Goal: Transaction & Acquisition: Purchase product/service

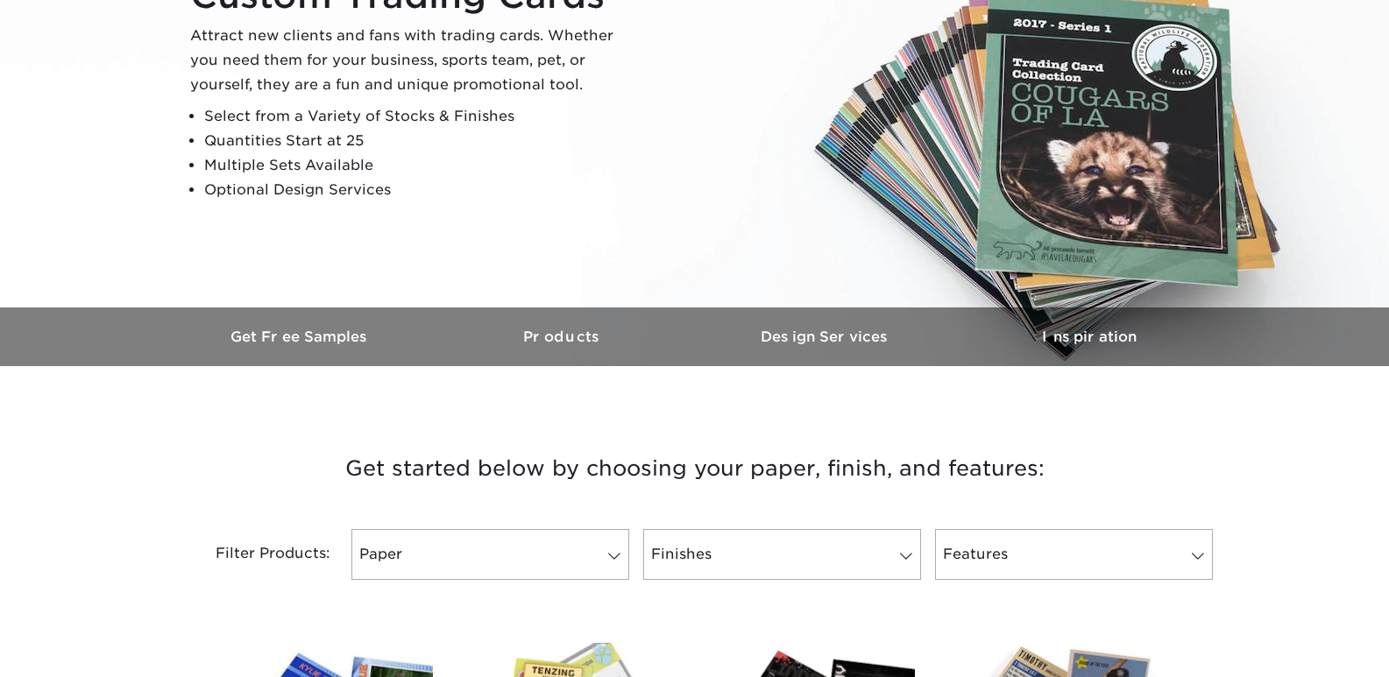
scroll to position [438, 0]
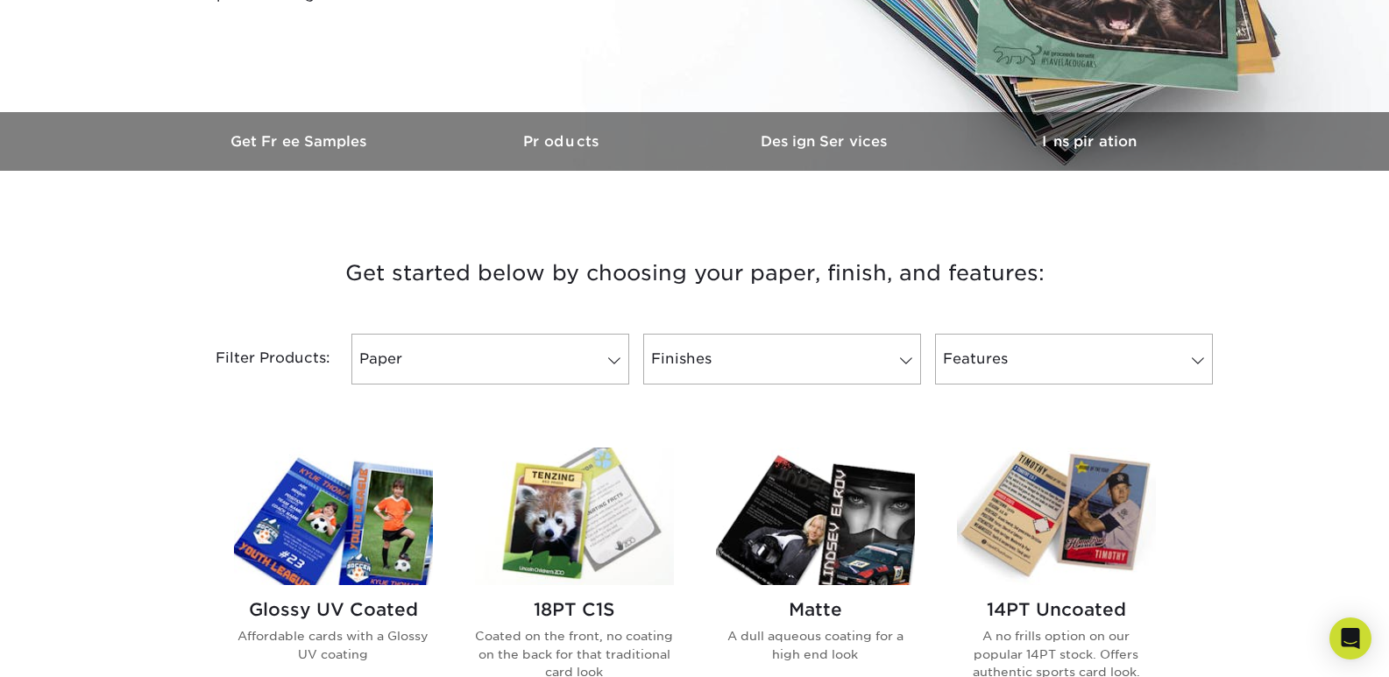
click at [796, 386] on div "Filter Products: Paper Filter by "Paper Type" Reset All Filters Apply Filters F…" at bounding box center [694, 370] width 1051 height 114
click at [570, 372] on link "Paper" at bounding box center [490, 359] width 278 height 51
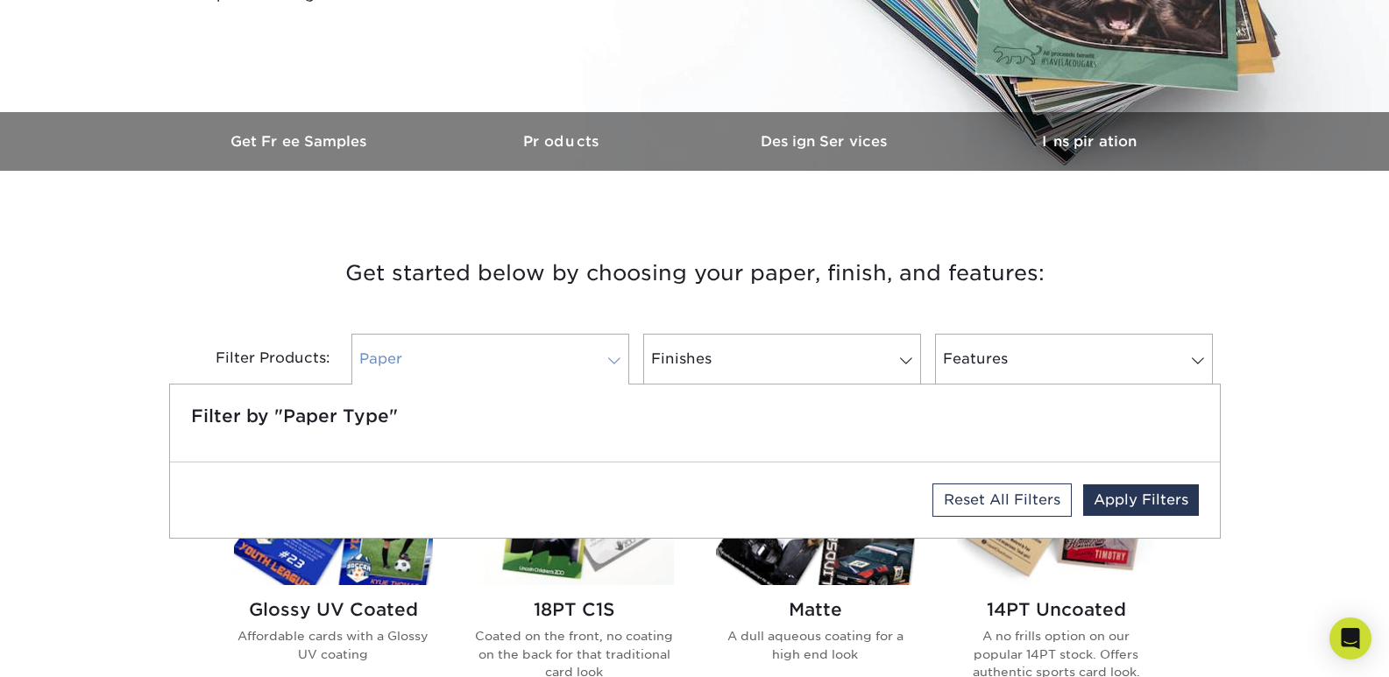
click at [575, 364] on link "Paper" at bounding box center [490, 359] width 278 height 51
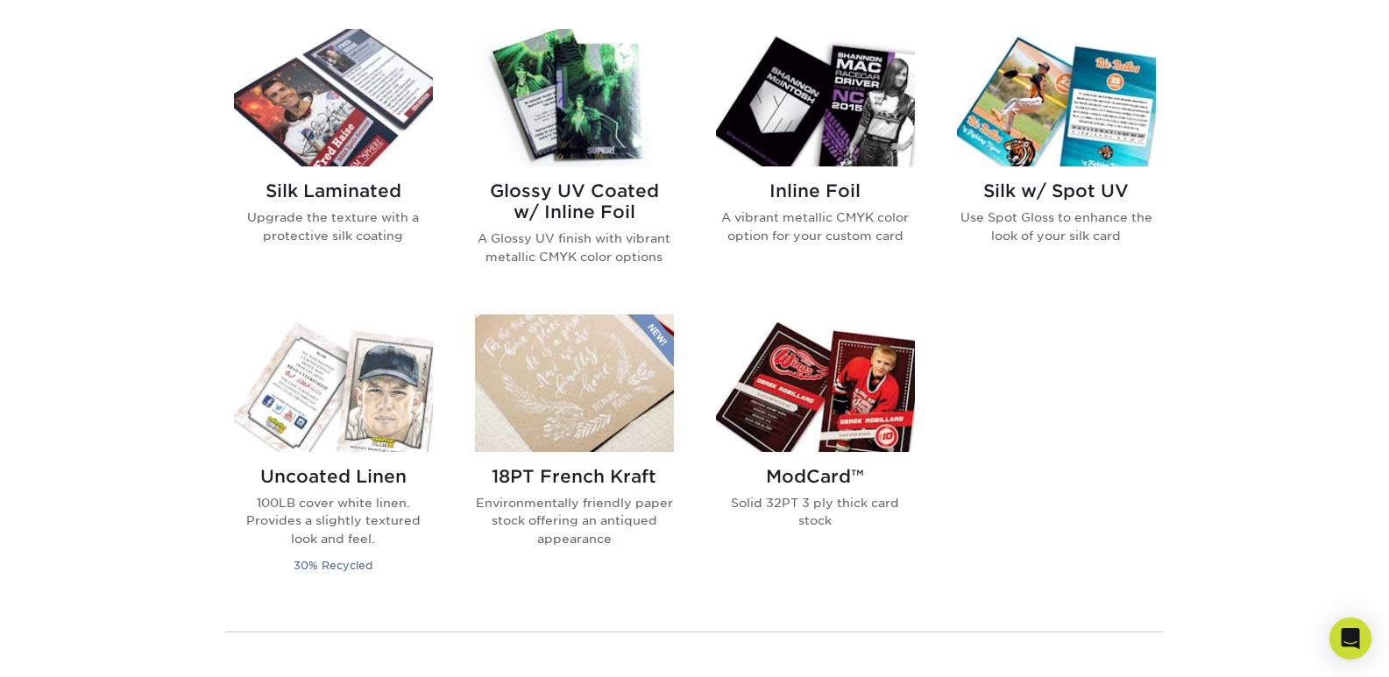
scroll to position [876, 0]
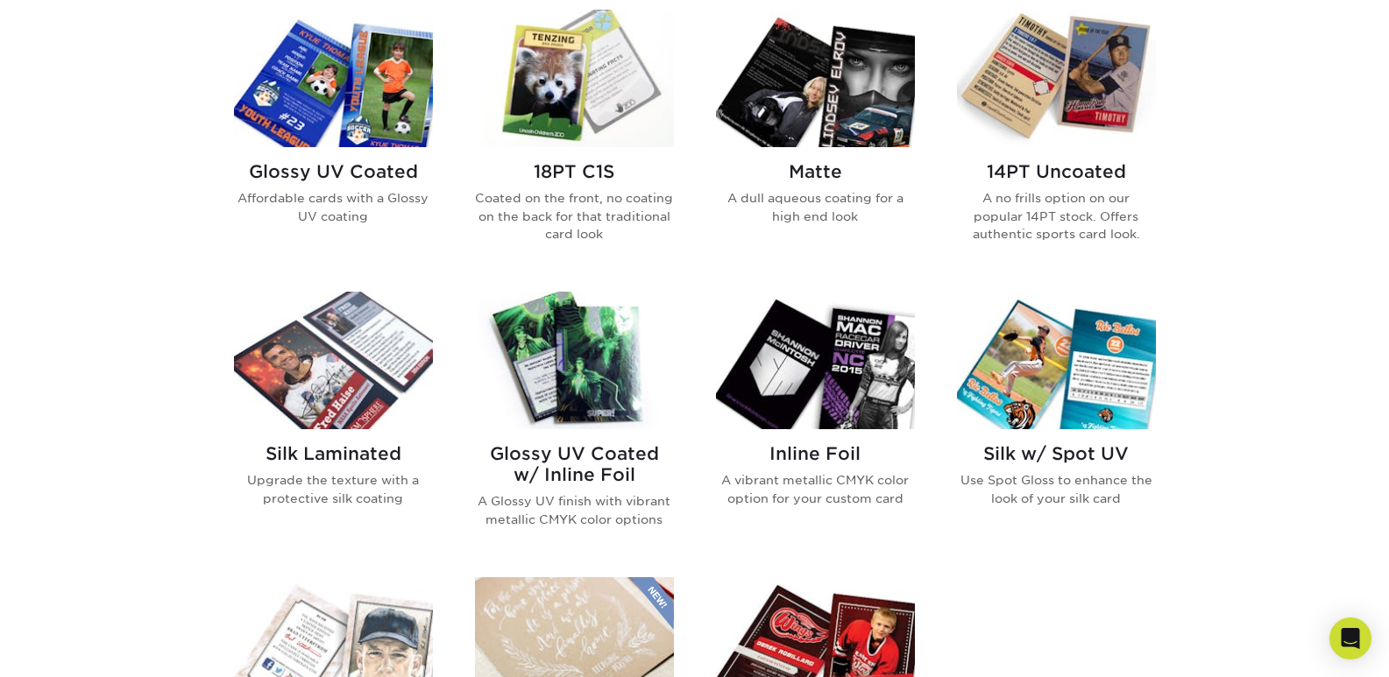
click at [1032, 180] on h2 "14PT Uncoated" at bounding box center [1056, 171] width 199 height 21
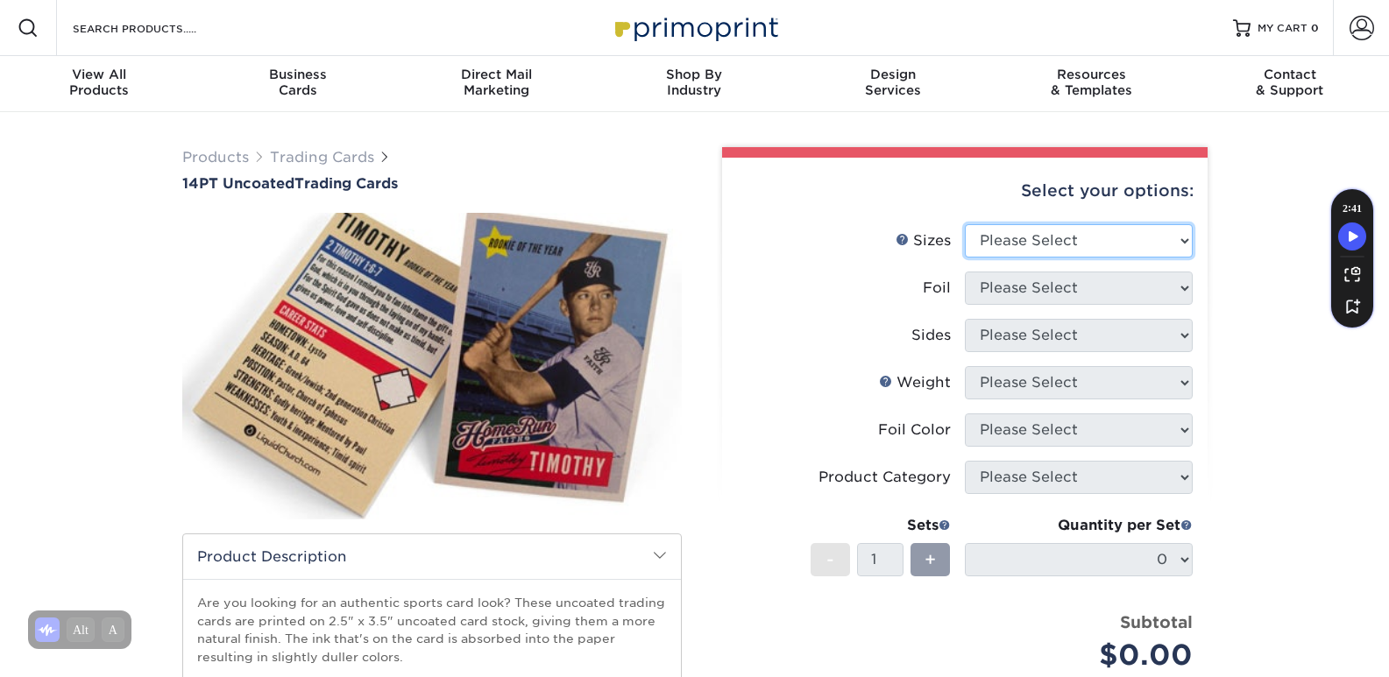
click at [1024, 246] on select "Please Select 2.5" x 3.5"" at bounding box center [1079, 240] width 228 height 33
select select "2.50x3.50"
click at [965, 224] on select "Please Select 2.5" x 3.5"" at bounding box center [1079, 240] width 228 height 33
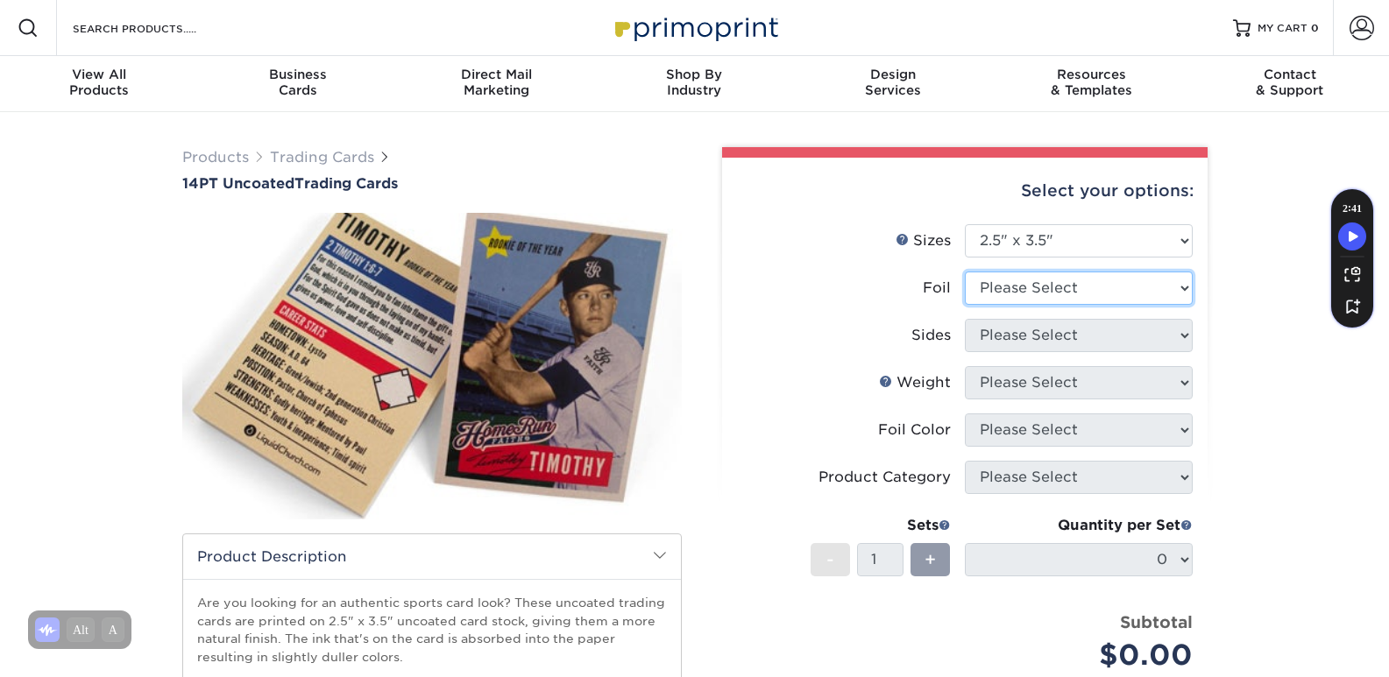
click at [1025, 281] on select "Please Select Yes No" at bounding box center [1079, 288] width 228 height 33
select select "0"
click at [965, 272] on select "Please Select Yes No" at bounding box center [1079, 288] width 228 height 33
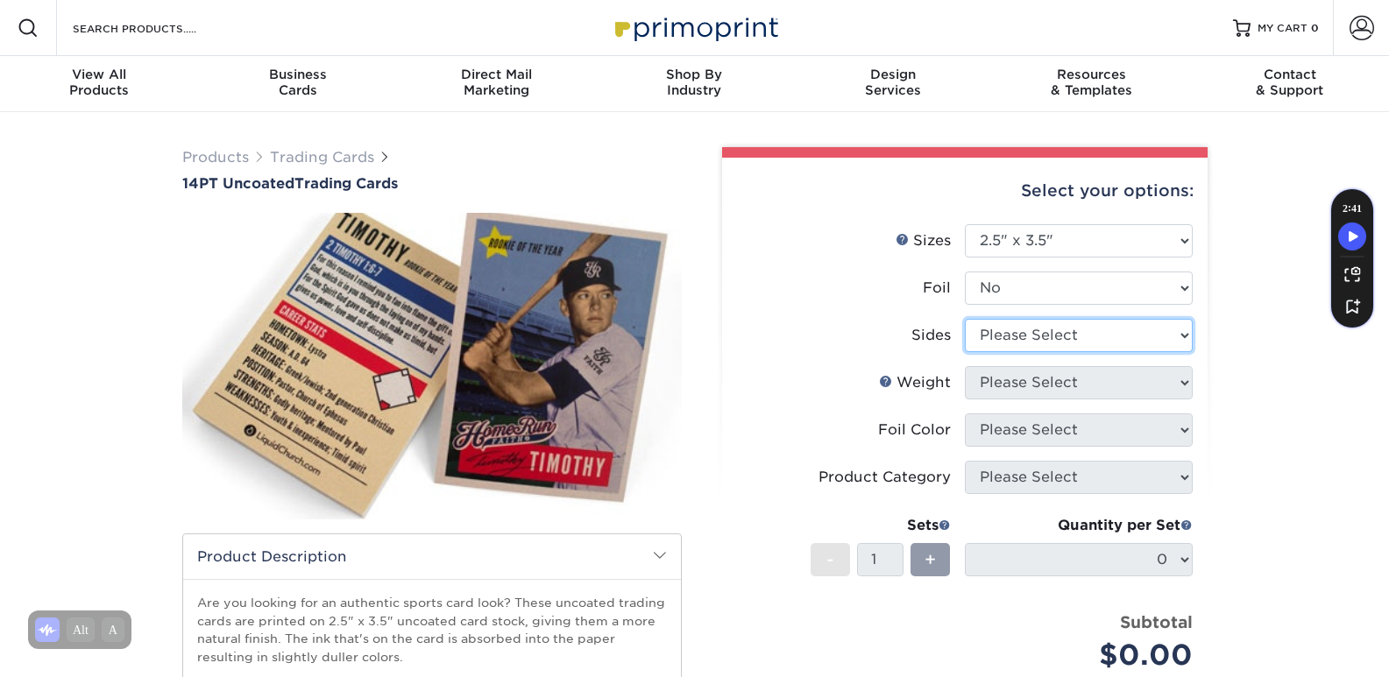
click at [1037, 333] on select "Please Select Print Both Sides Print Front Only" at bounding box center [1079, 335] width 228 height 33
select select "13abbda7-1d64-4f25-8bb2-c179b224825d"
click at [965, 319] on select "Please Select Print Both Sides Print Front Only" at bounding box center [1079, 335] width 228 height 33
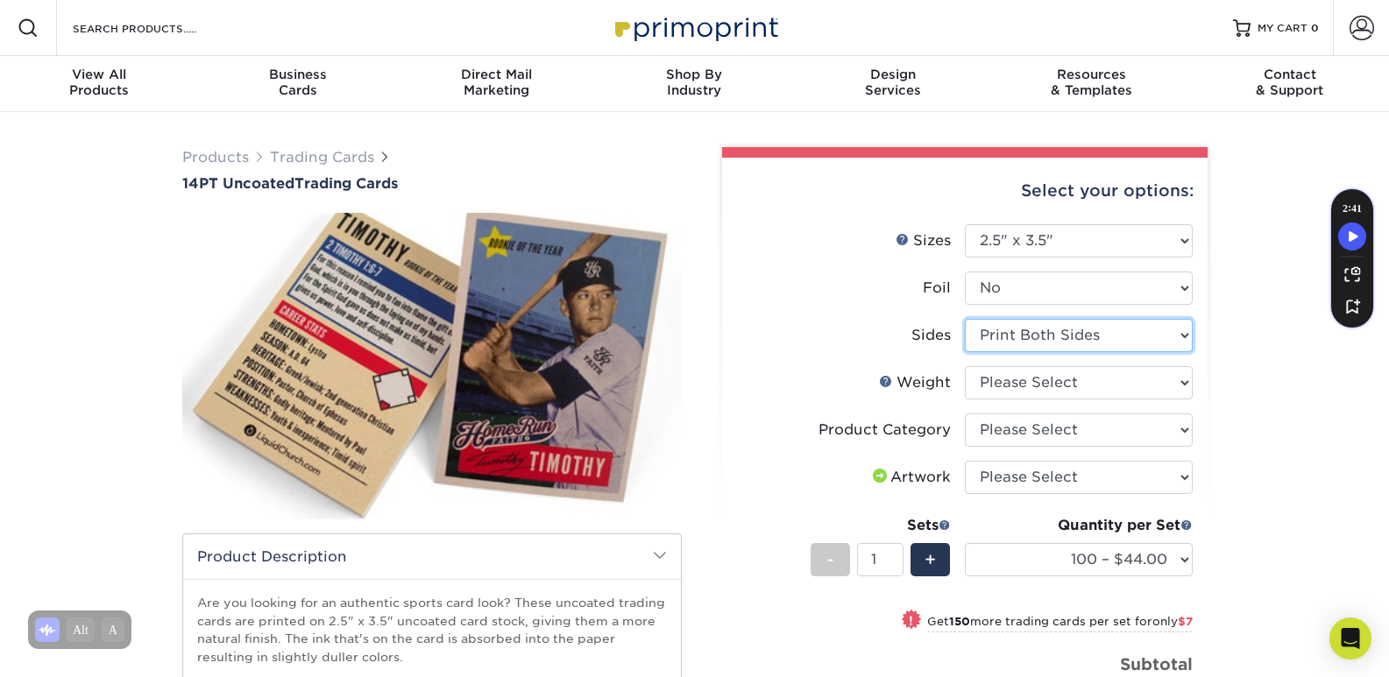
scroll to position [88, 0]
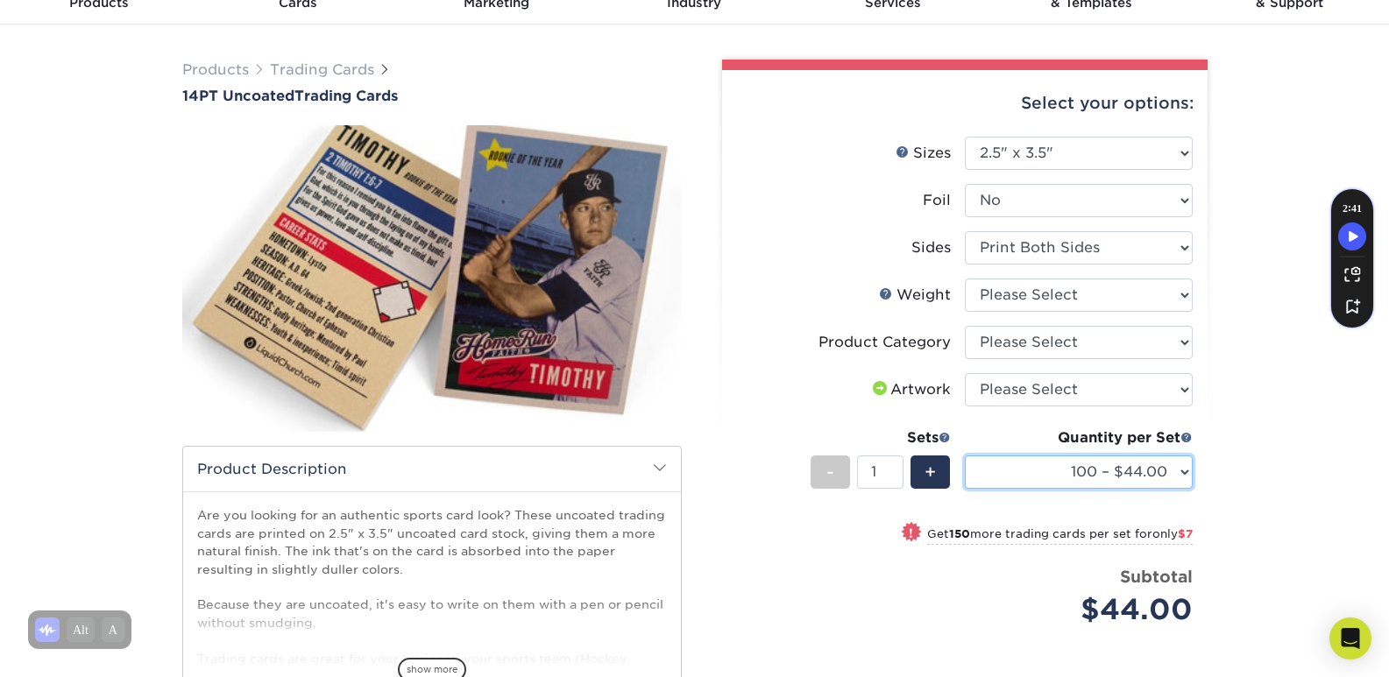
click at [1168, 474] on select "100 – $44.00 250 – $51.00 500 – $54.00 1000 – $78.00 2500 – $148.00 5000 – $198…" at bounding box center [1079, 472] width 228 height 33
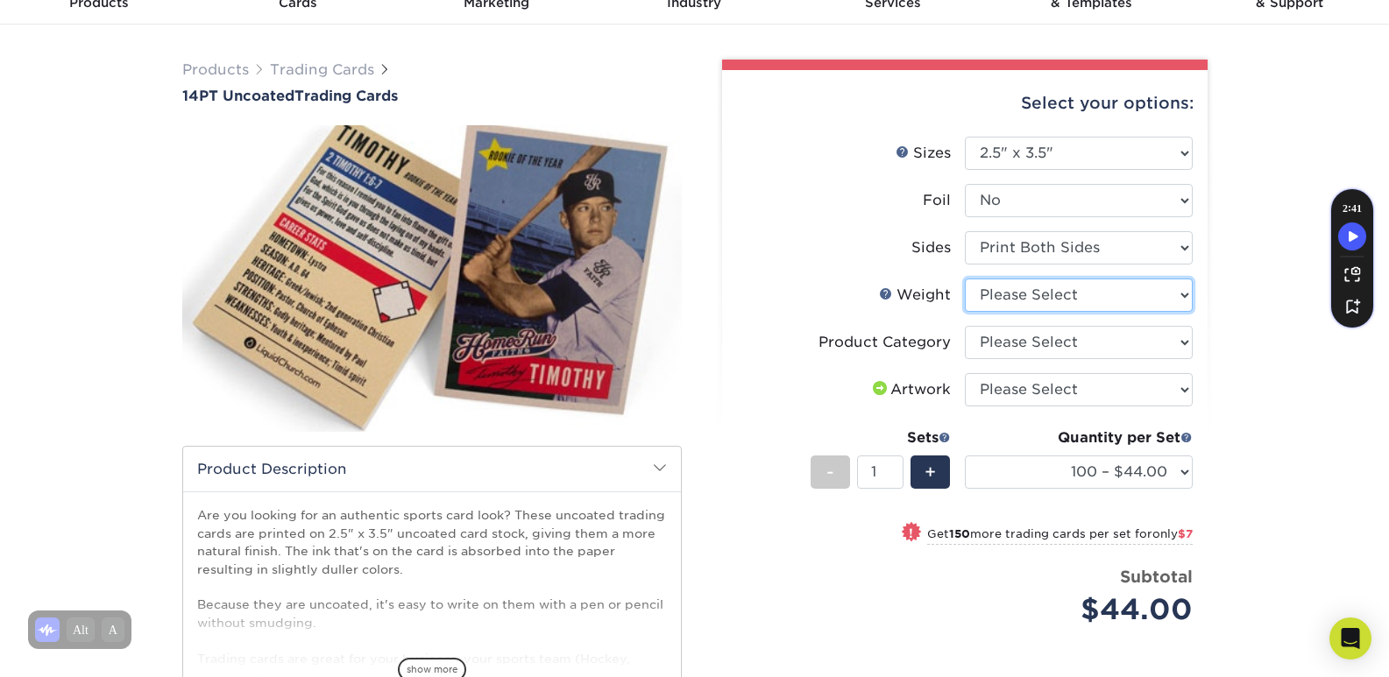
click at [1116, 303] on select "Please Select 14PT Uncoated" at bounding box center [1079, 295] width 228 height 33
select select "14PT Uncoated"
click at [965, 279] on select "Please Select 14PT Uncoated" at bounding box center [1079, 295] width 228 height 33
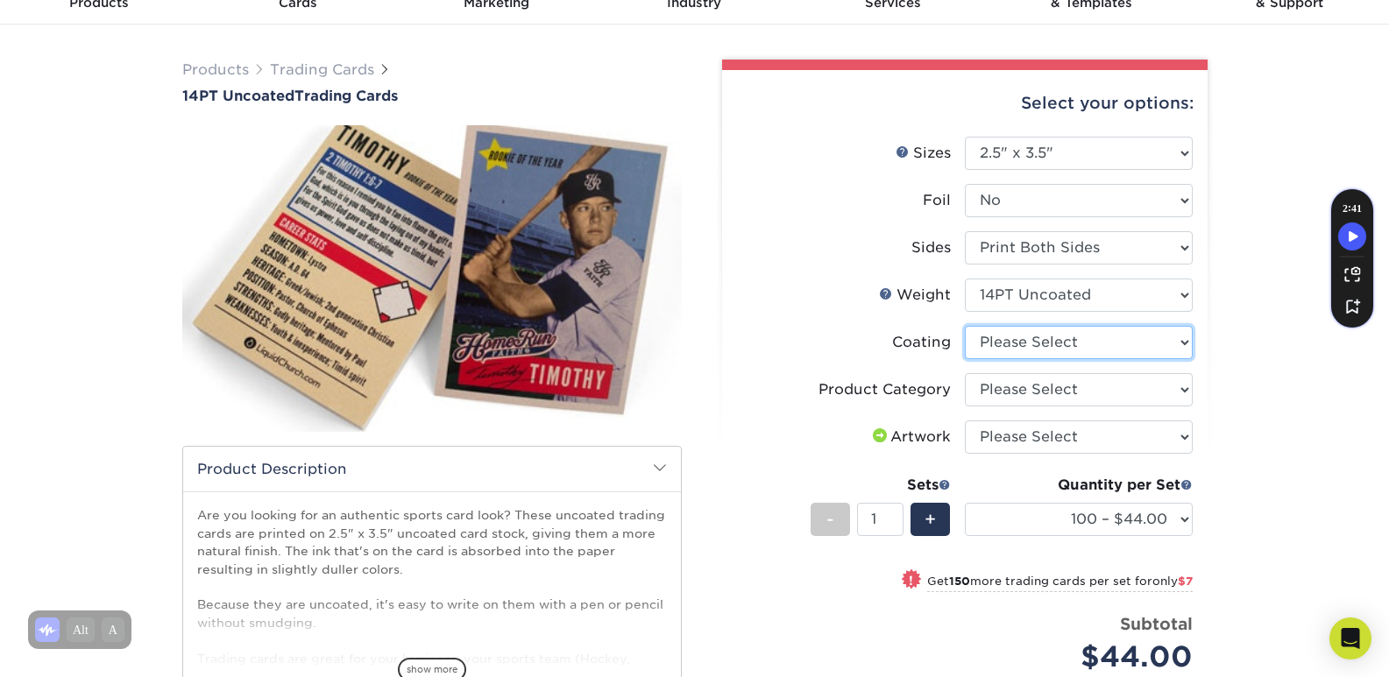
click at [1129, 345] on select at bounding box center [1079, 342] width 228 height 33
select select "3e7618de-abca-4bda-9f97-8b9129e913d8"
click at [965, 326] on select at bounding box center [1079, 342] width 228 height 33
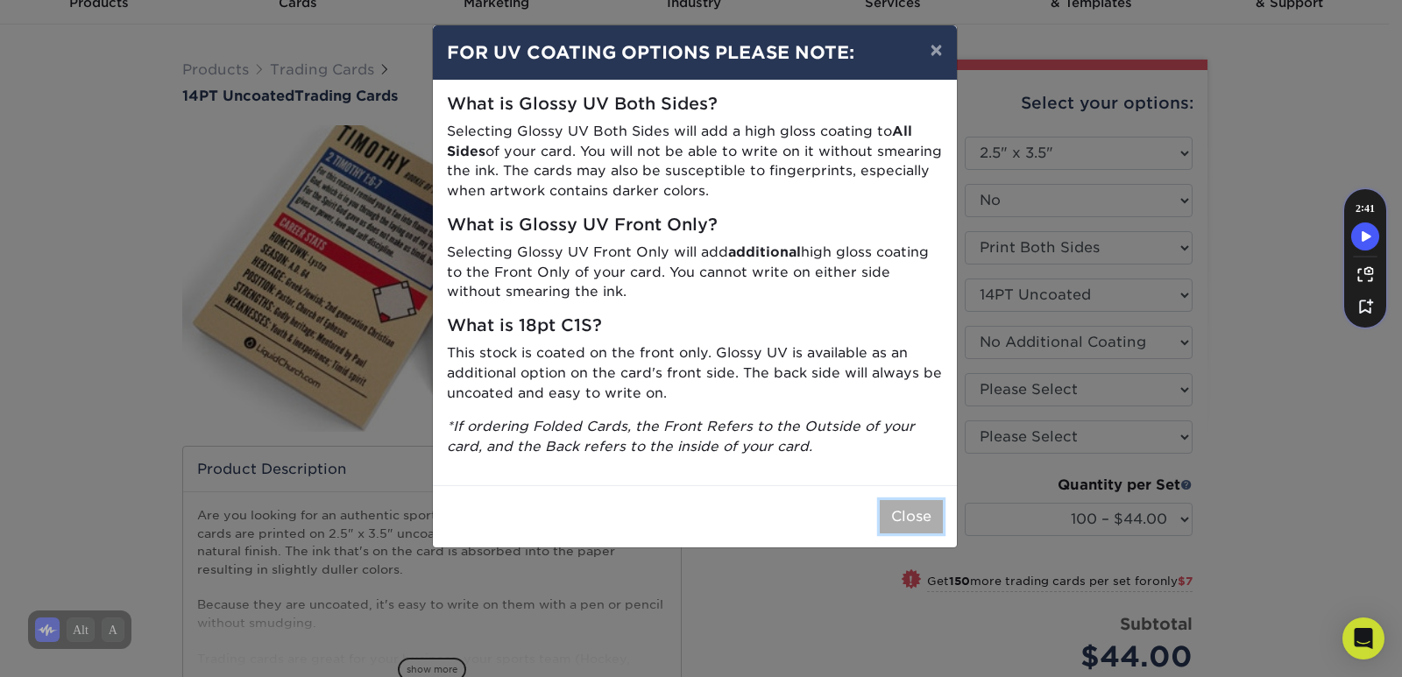
click at [920, 528] on button "Close" at bounding box center [911, 516] width 63 height 33
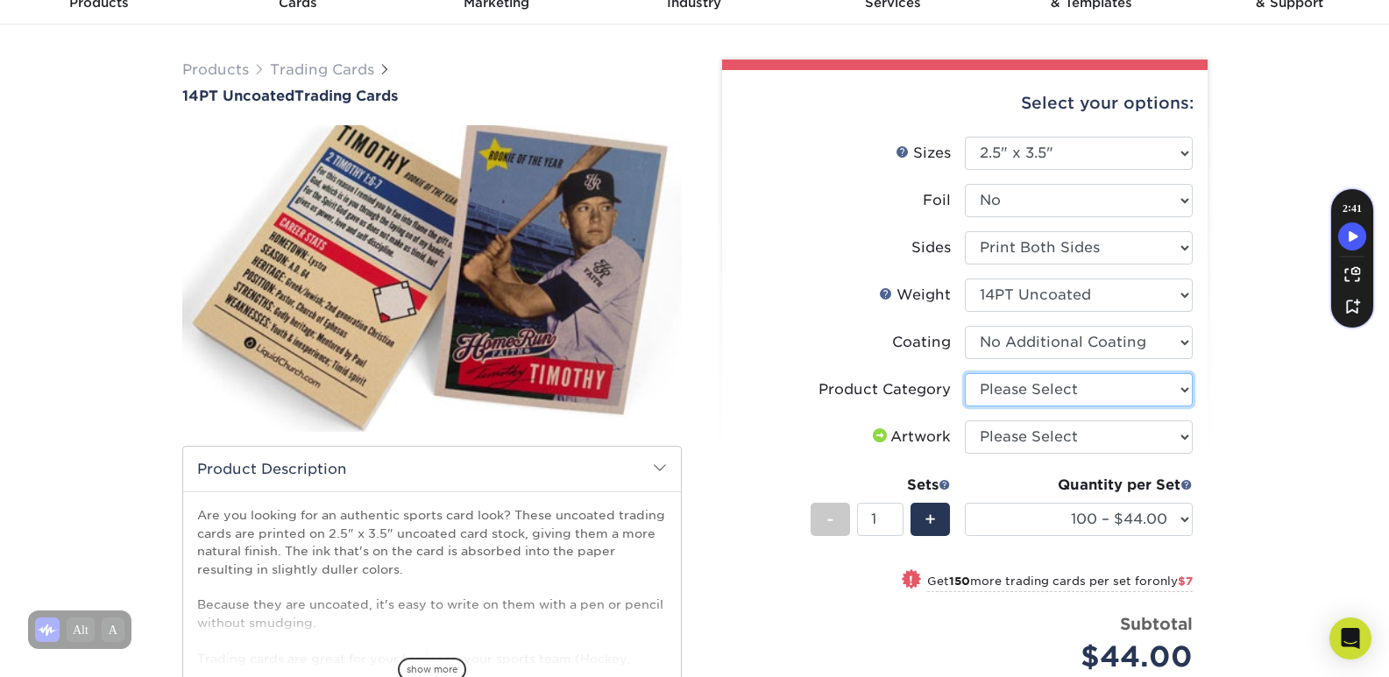
click at [1036, 391] on select "Please Select Trading Cards" at bounding box center [1079, 389] width 228 height 33
select select "c2f9bce9-36c2-409d-b101-c29d9d031e18"
click at [965, 373] on select "Please Select Trading Cards" at bounding box center [1079, 389] width 228 height 33
click at [1039, 431] on select "Please Select I will upload files I need a design - $100" at bounding box center [1079, 437] width 228 height 33
select select "upload"
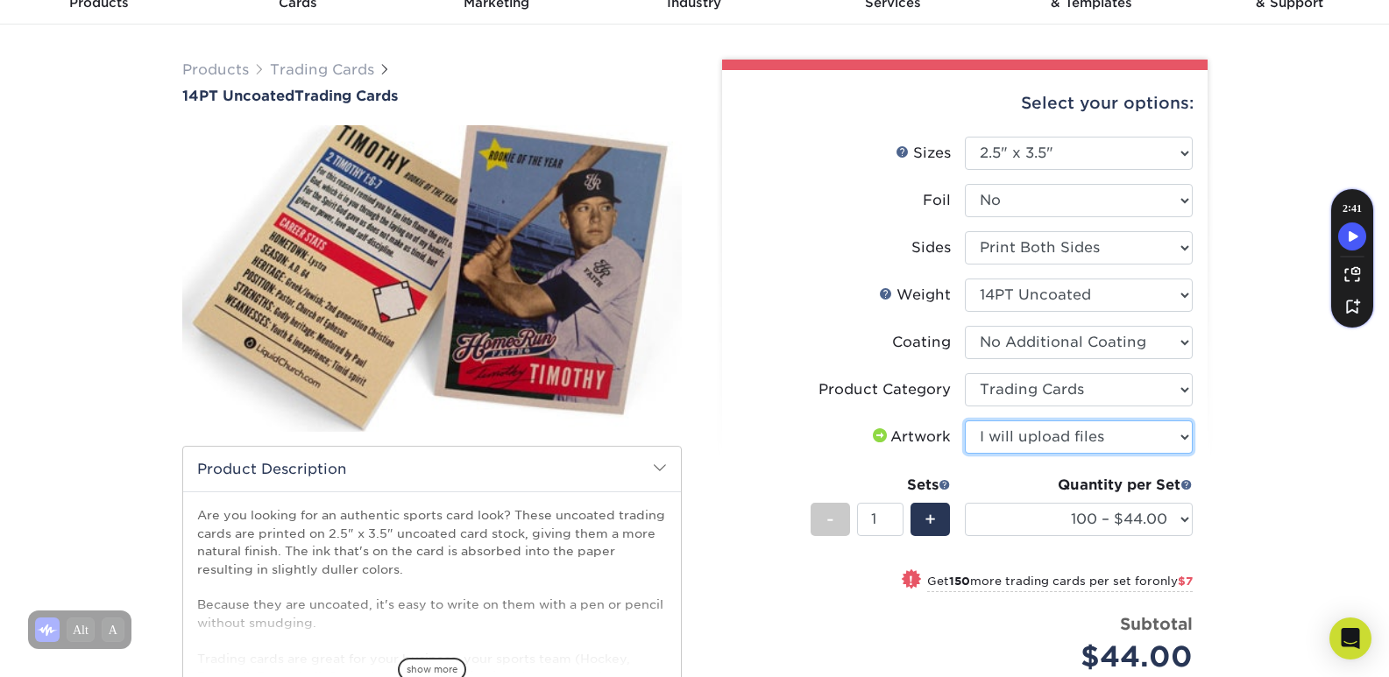
click at [965, 421] on select "Please Select I will upload files I need a design - $100" at bounding box center [1079, 437] width 228 height 33
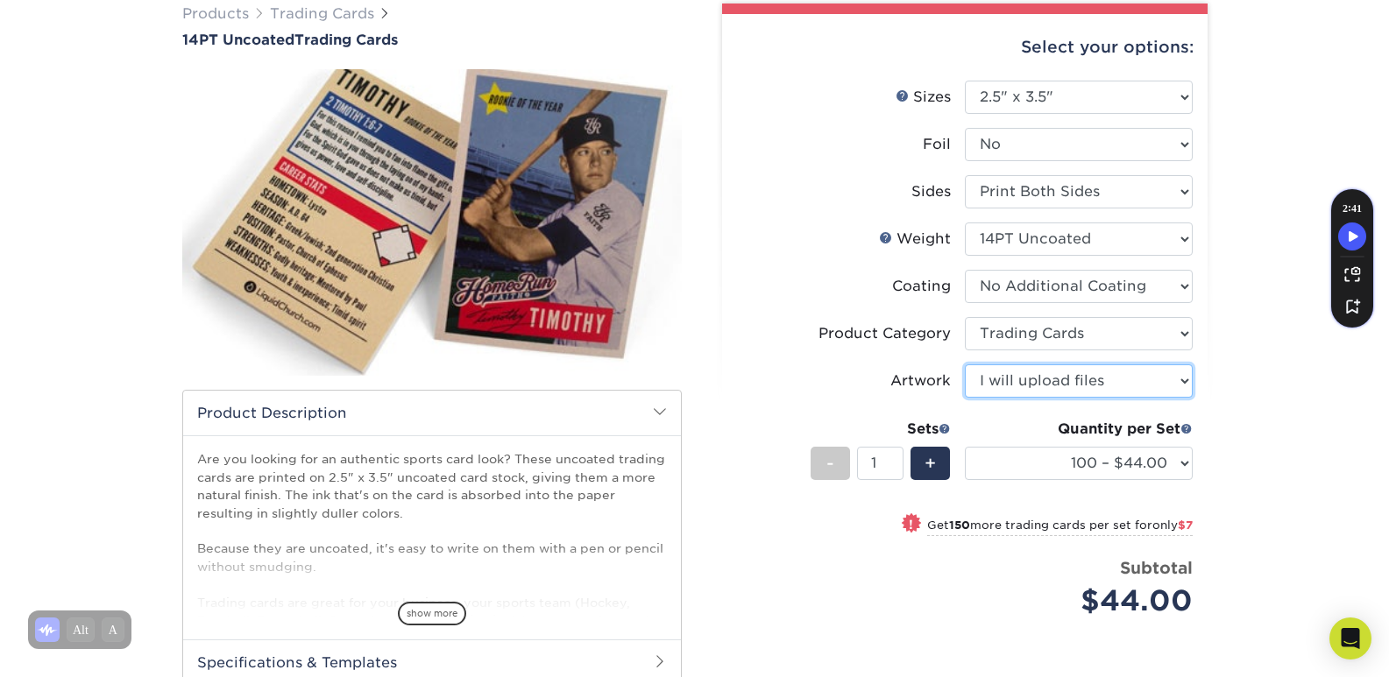
scroll to position [175, 0]
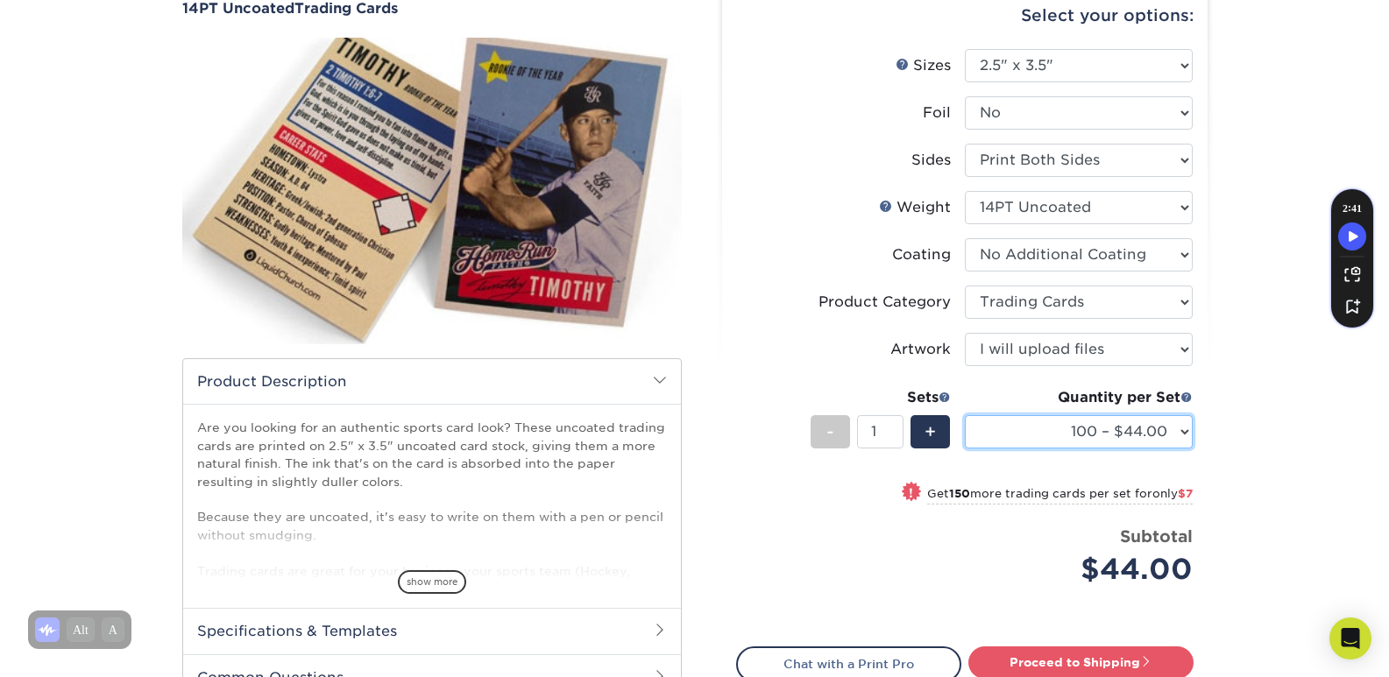
click at [1104, 433] on select "100 – $44.00 250 – $51.00 500 – $54.00 1000 – $78.00 2500 – $148.00 5000 – $198…" at bounding box center [1079, 431] width 228 height 33
click at [792, 257] on label "Coating" at bounding box center [851, 254] width 228 height 33
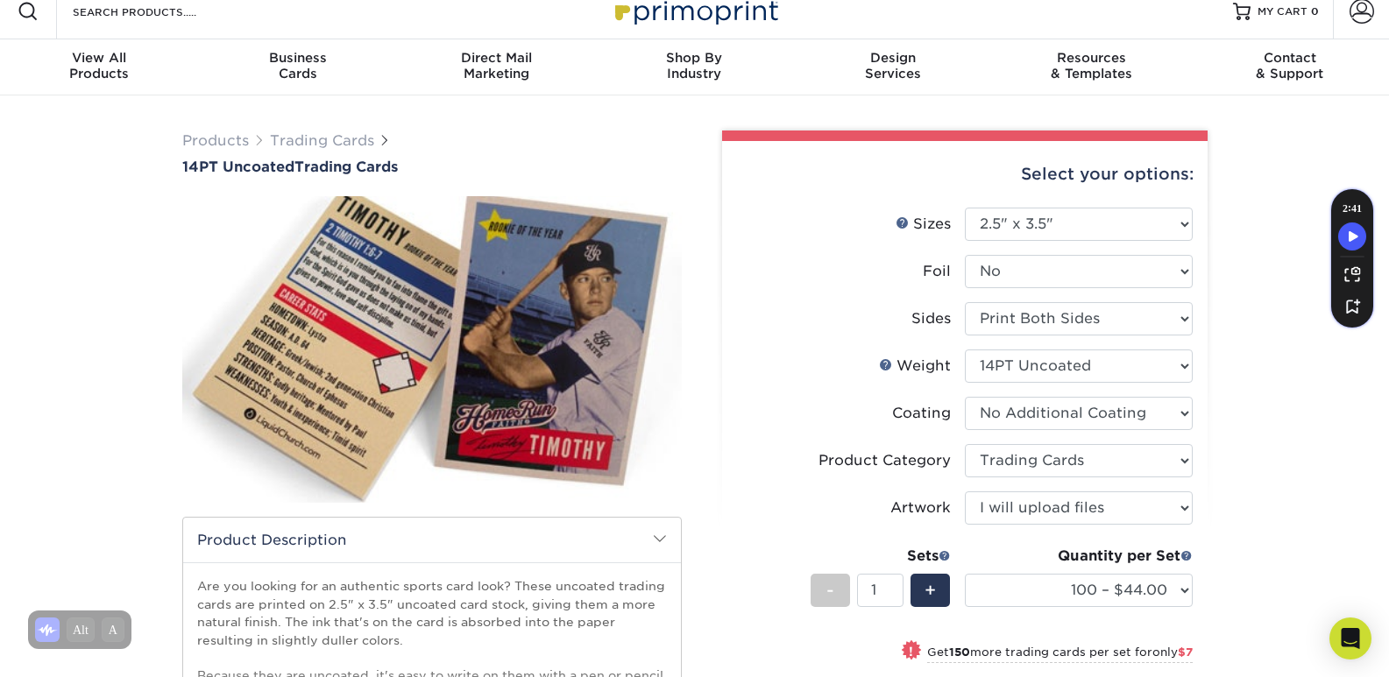
scroll to position [0, 0]
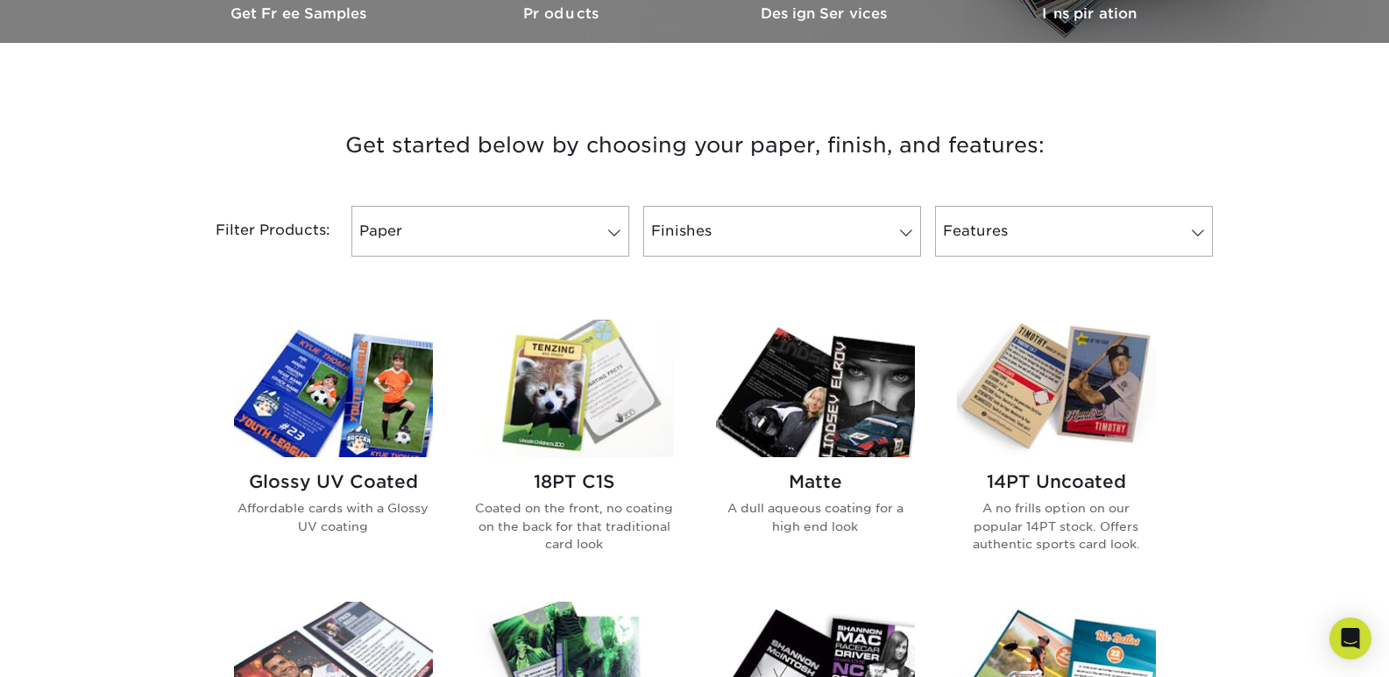
scroll to position [438, 0]
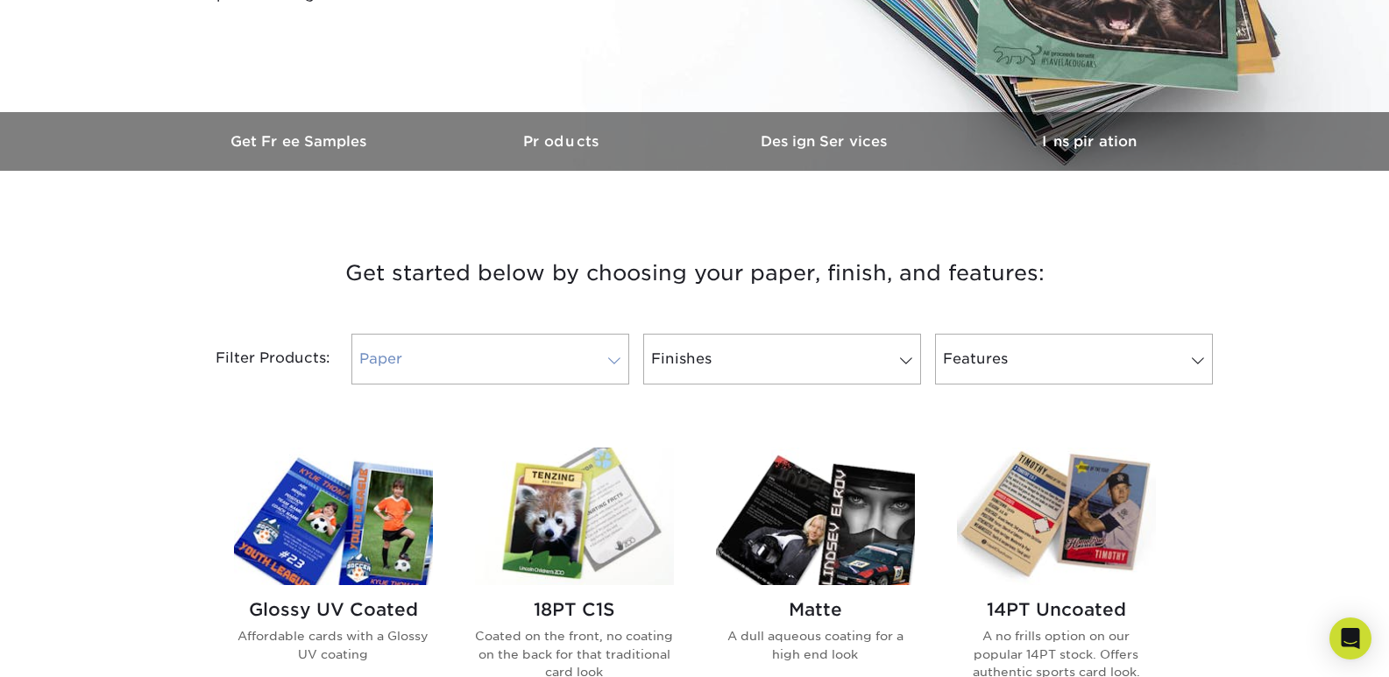
click at [432, 348] on link "Paper" at bounding box center [490, 359] width 278 height 51
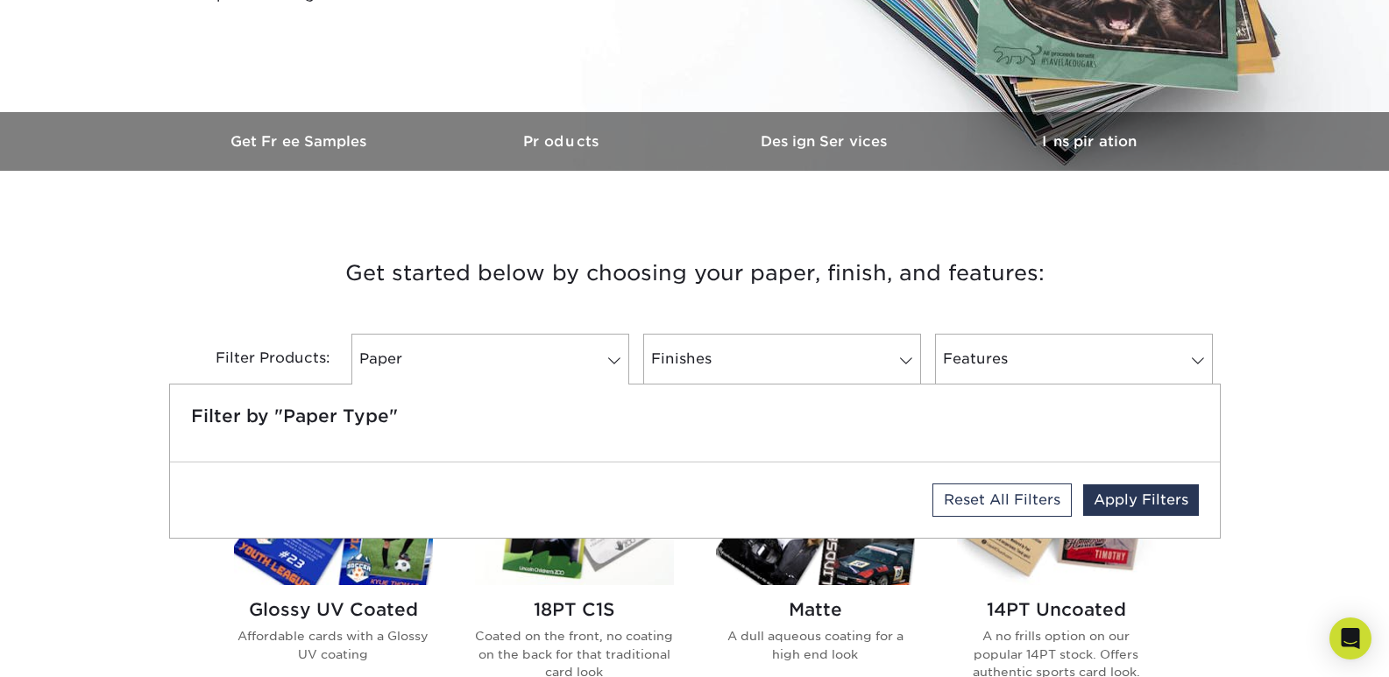
click at [718, 456] on div "Filter by "Paper Type"" at bounding box center [695, 423] width 1050 height 77
click at [772, 370] on link "Finishes" at bounding box center [782, 359] width 278 height 51
click at [1013, 383] on link "Features" at bounding box center [1074, 359] width 278 height 51
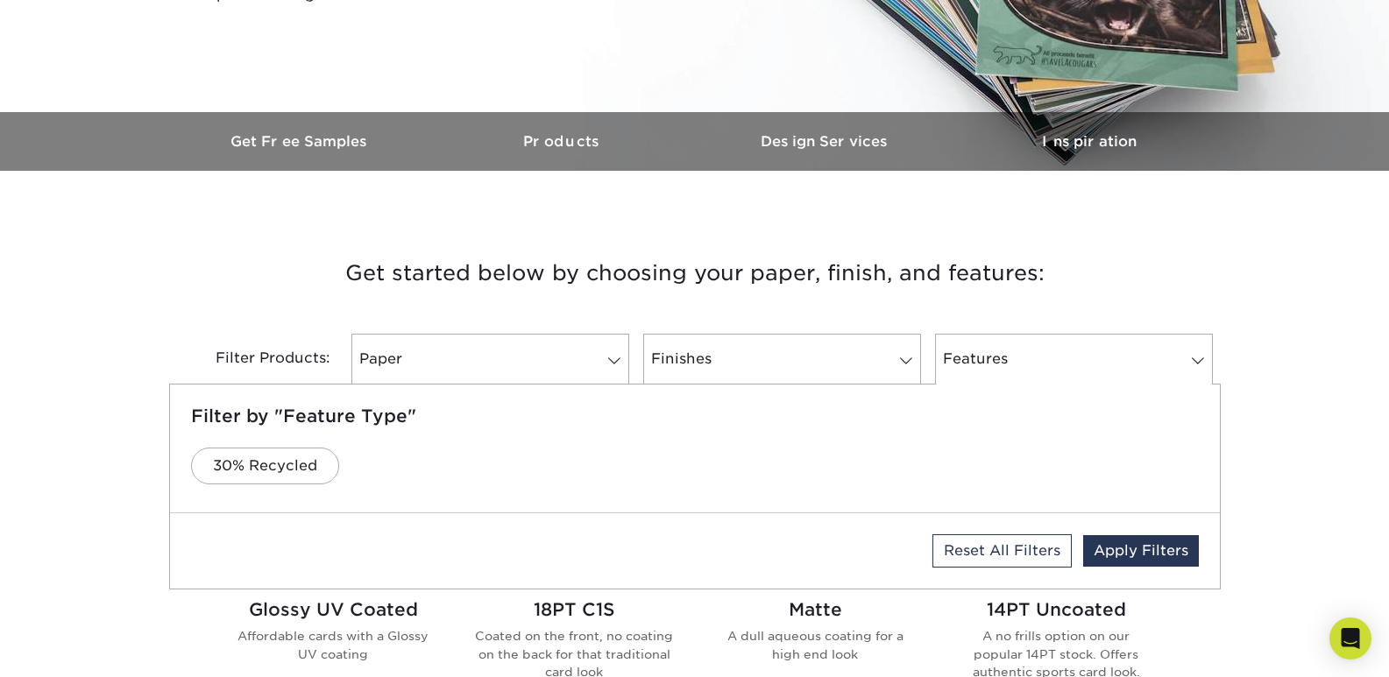
click at [1070, 293] on h3 "Get started below by choosing your paper, finish, and features:" at bounding box center [694, 273] width 1025 height 79
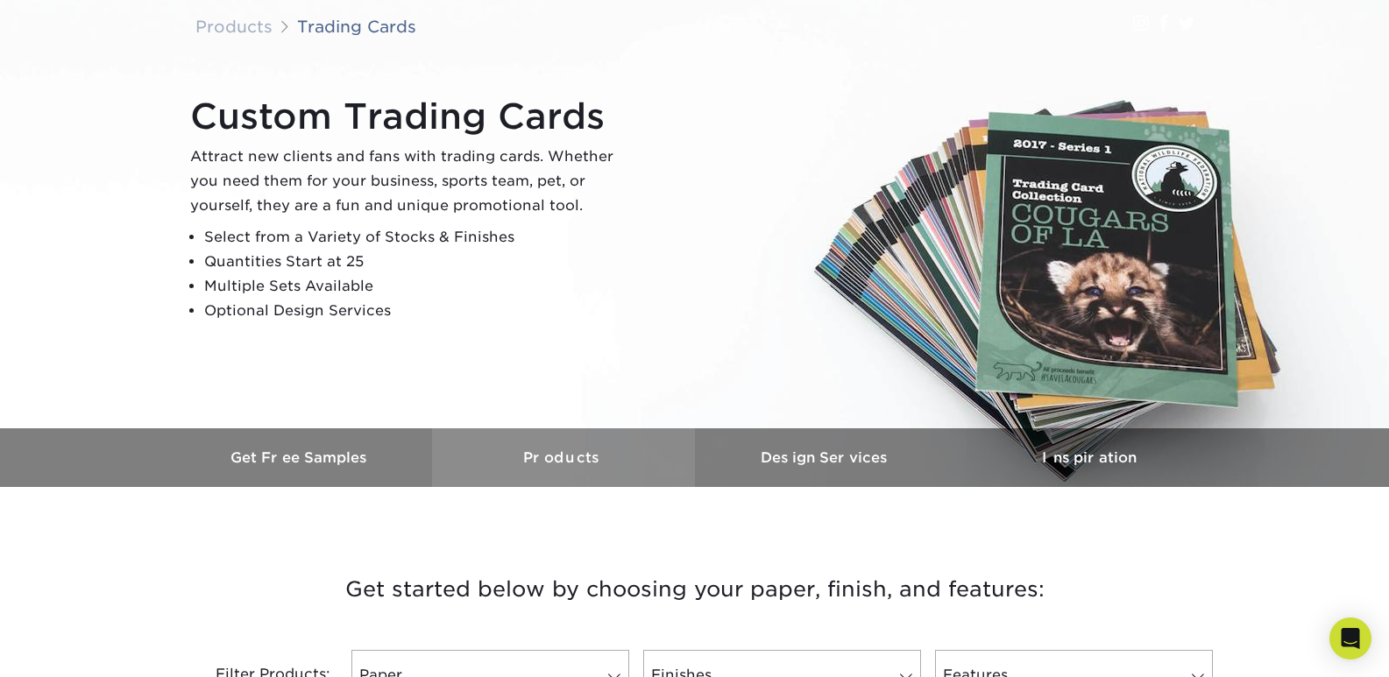
scroll to position [0, 0]
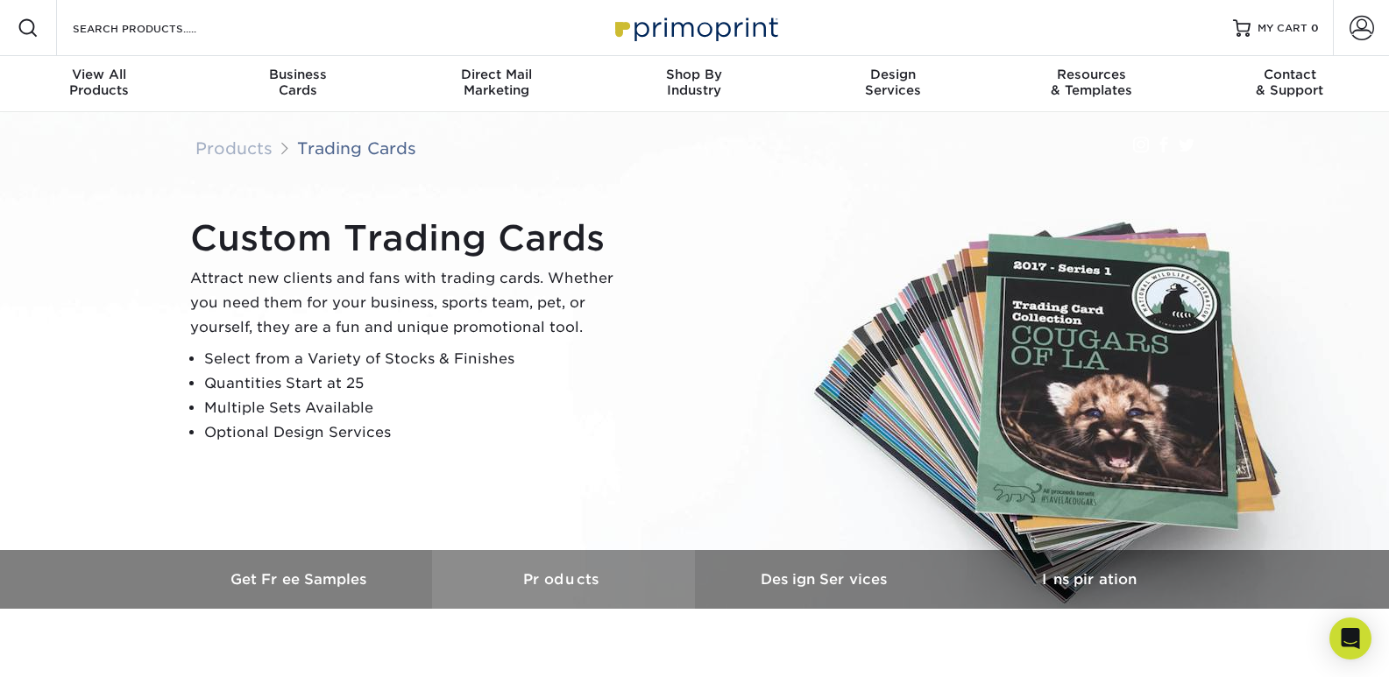
click at [522, 591] on link "Products" at bounding box center [563, 579] width 263 height 59
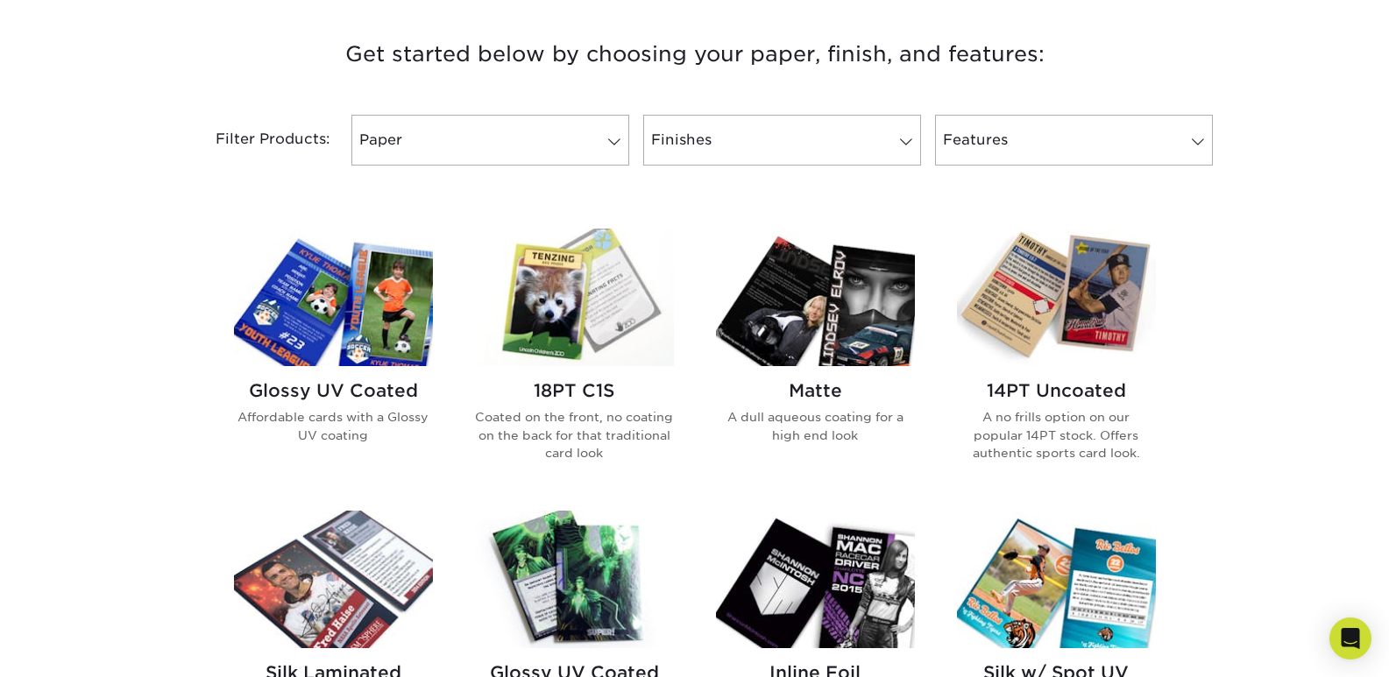
scroll to position [239, 0]
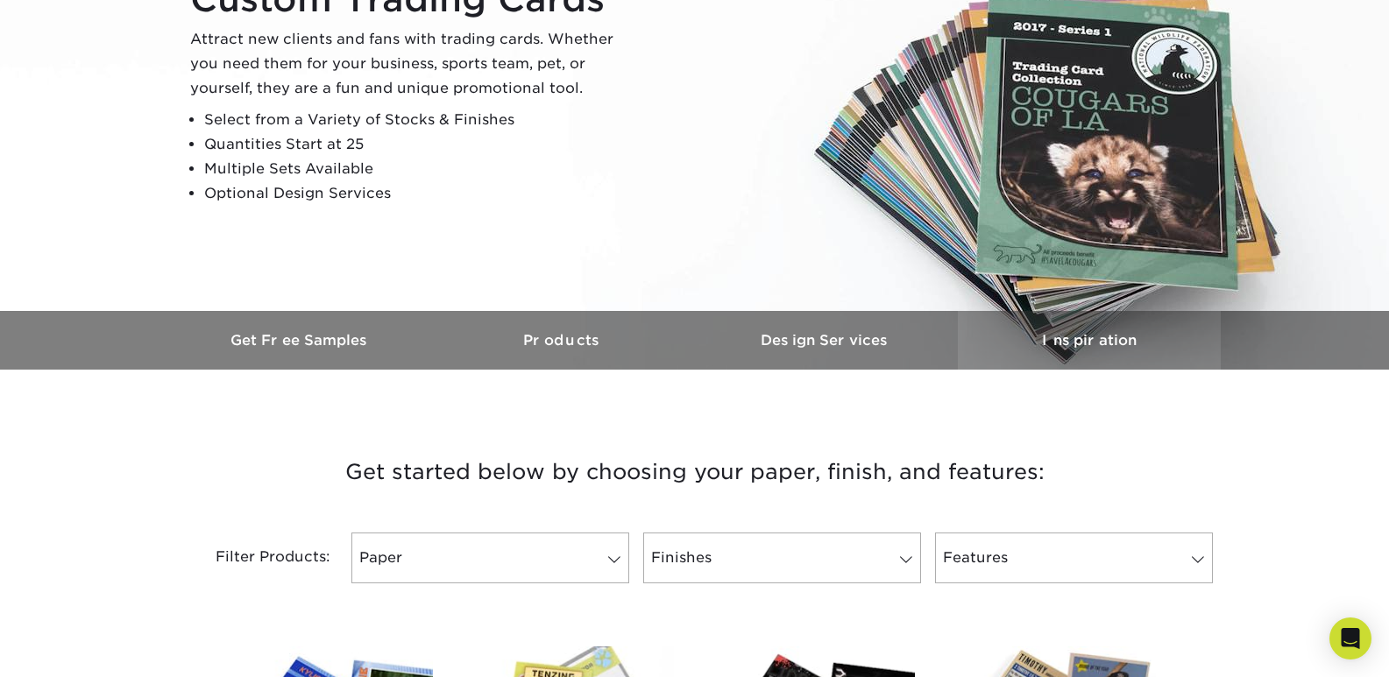
click at [1113, 329] on link "Inspiration" at bounding box center [1089, 340] width 263 height 59
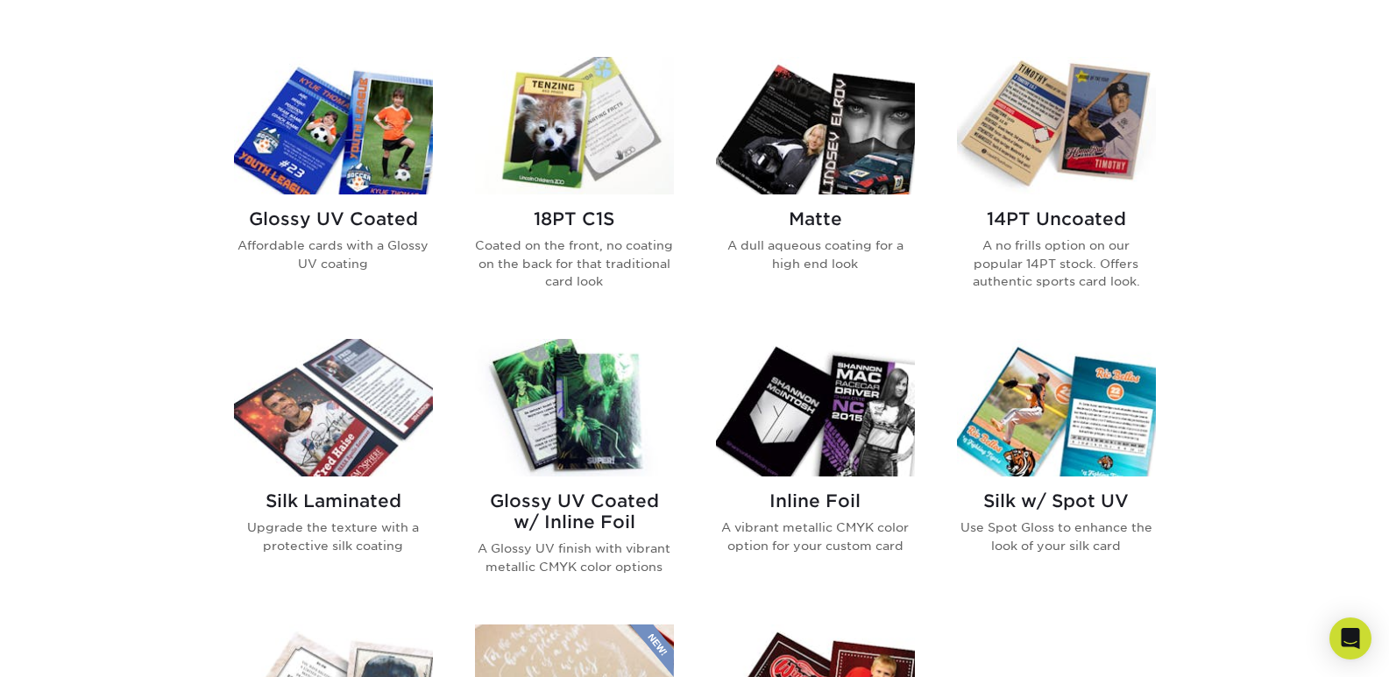
scroll to position [728, 0]
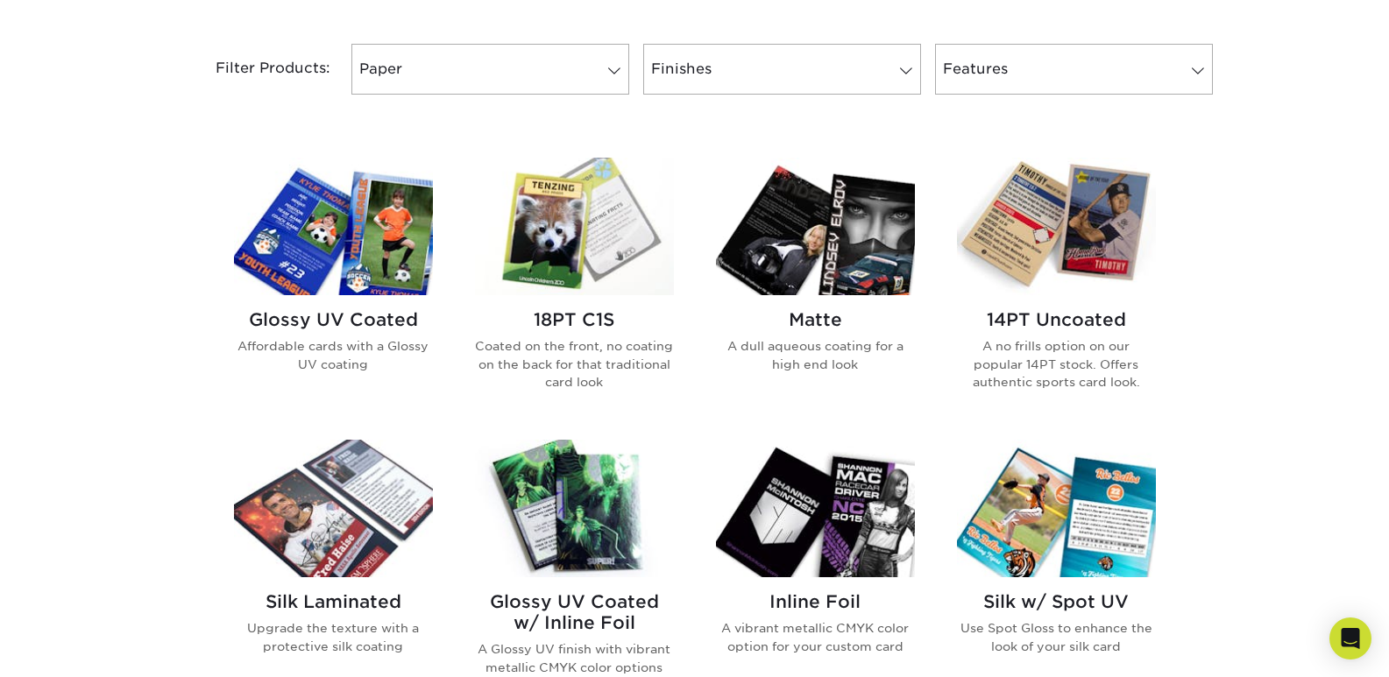
click at [643, 221] on img at bounding box center [574, 227] width 199 height 138
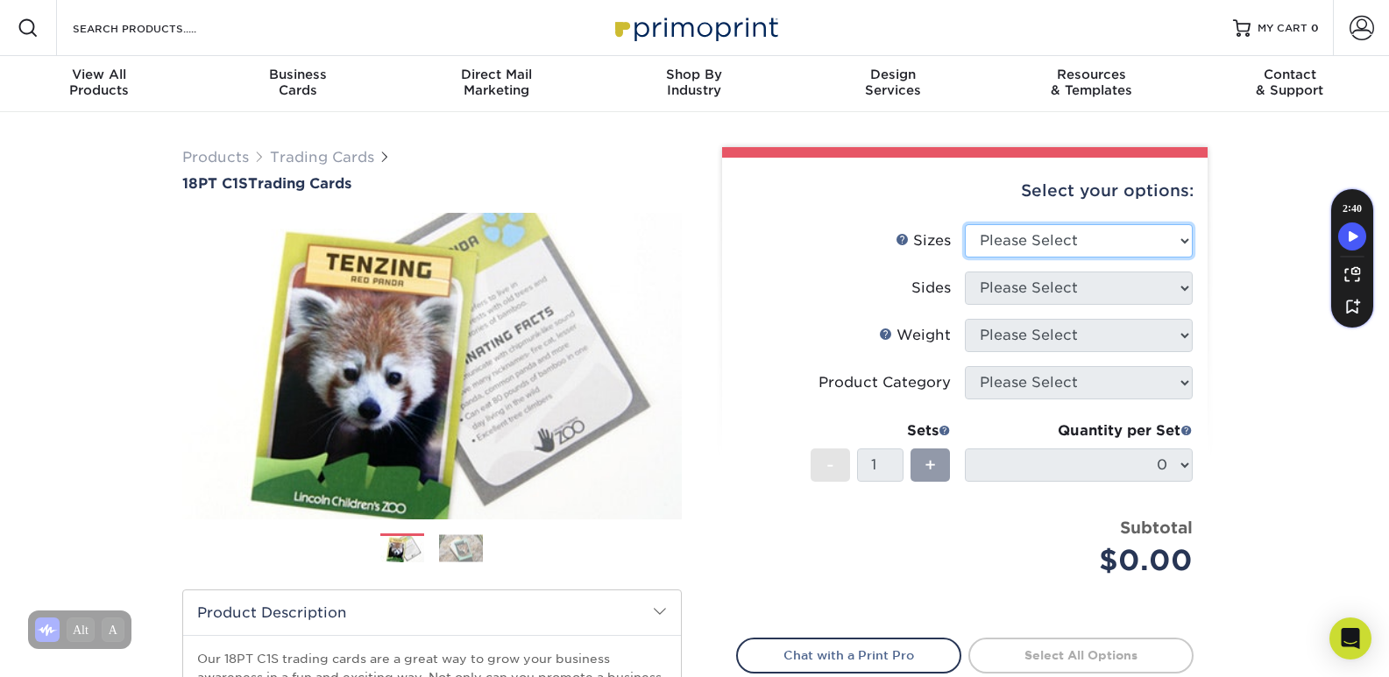
click at [1092, 237] on select "Please Select 2.5" x 3.5"" at bounding box center [1079, 240] width 228 height 33
select select "2.50x3.50"
click at [965, 224] on select "Please Select 2.5" x 3.5"" at bounding box center [1079, 240] width 228 height 33
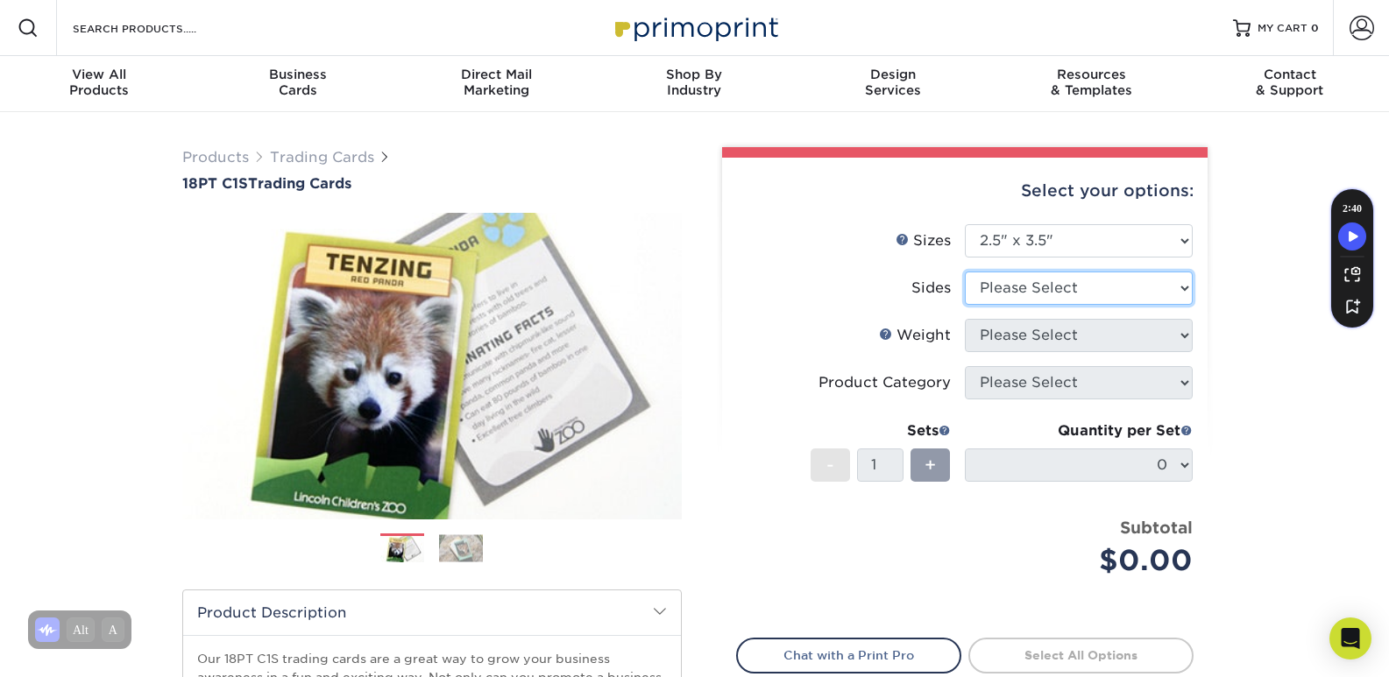
click at [1045, 284] on select "Please Select Print Both Sides Print Front Only" at bounding box center [1079, 288] width 228 height 33
select select "13abbda7-1d64-4f25-8bb2-c179b224825d"
click at [965, 272] on select "Please Select Print Both Sides Print Front Only" at bounding box center [1079, 288] width 228 height 33
click at [1028, 319] on select "Please Select 18PT C1S" at bounding box center [1079, 335] width 228 height 33
select select "18PTC1S"
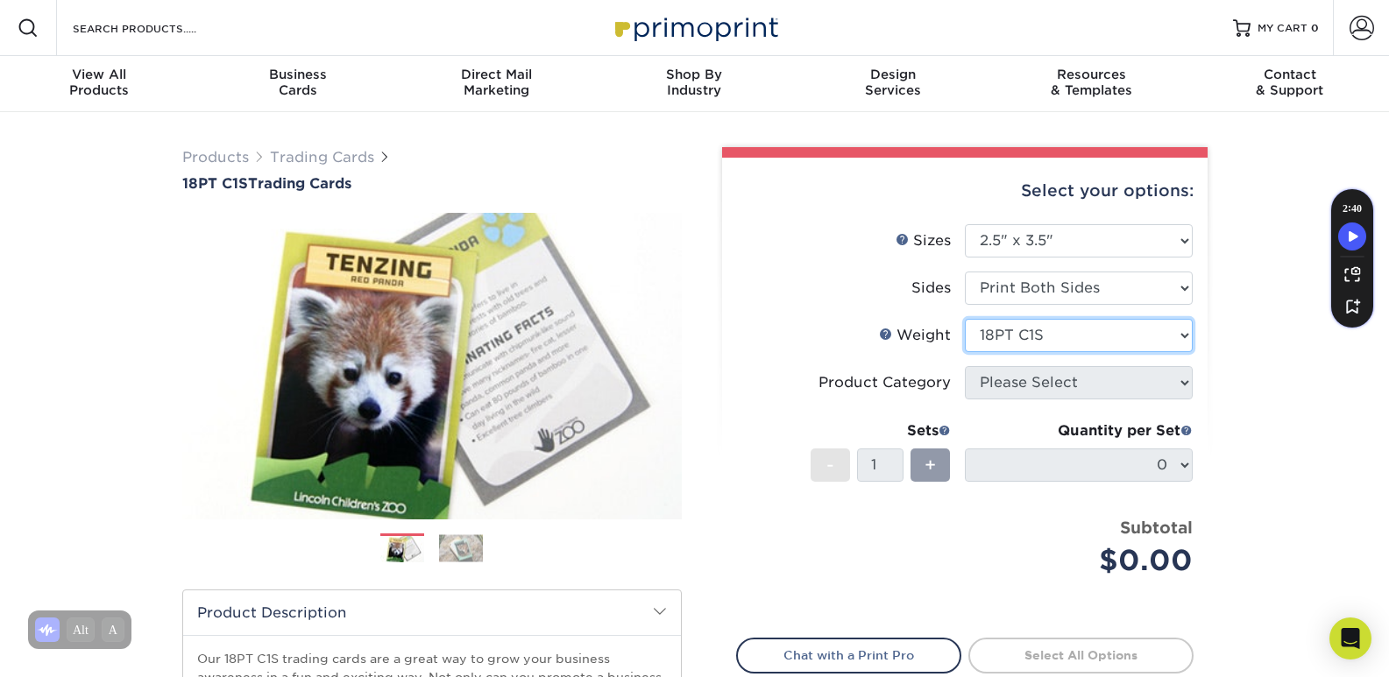
click at [965, 319] on select "Please Select 18PT C1S" at bounding box center [1079, 335] width 228 height 33
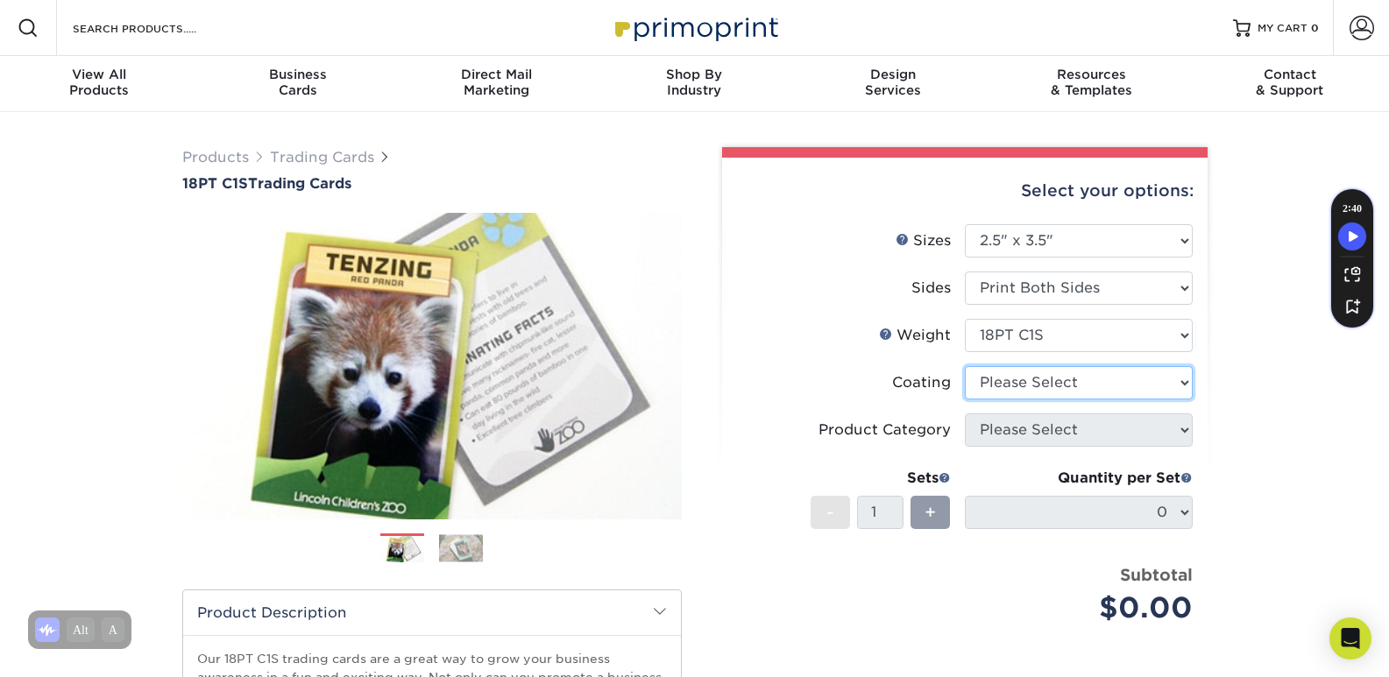
click at [1008, 378] on select at bounding box center [1079, 382] width 228 height 33
select select "1e8116af-acfc-44b1-83dc-8181aa338834"
click at [965, 366] on select at bounding box center [1079, 382] width 228 height 33
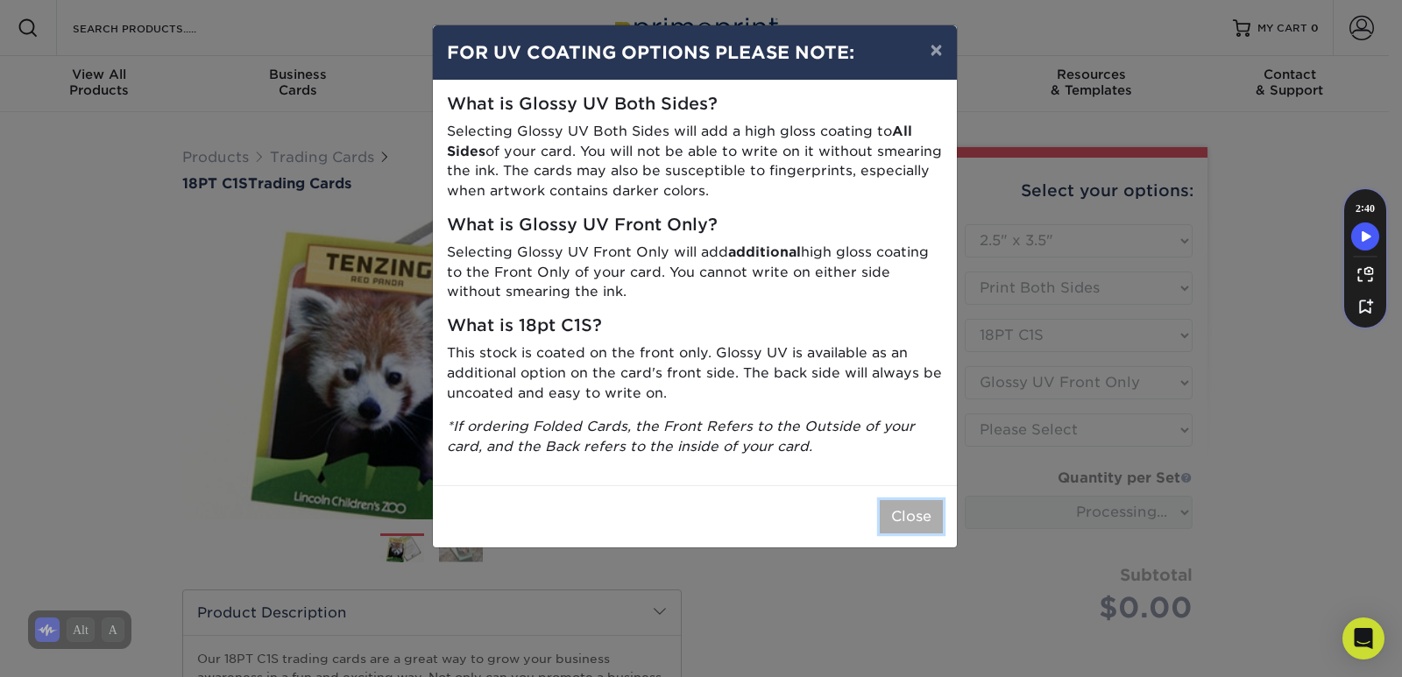
click at [924, 513] on button "Close" at bounding box center [911, 516] width 63 height 33
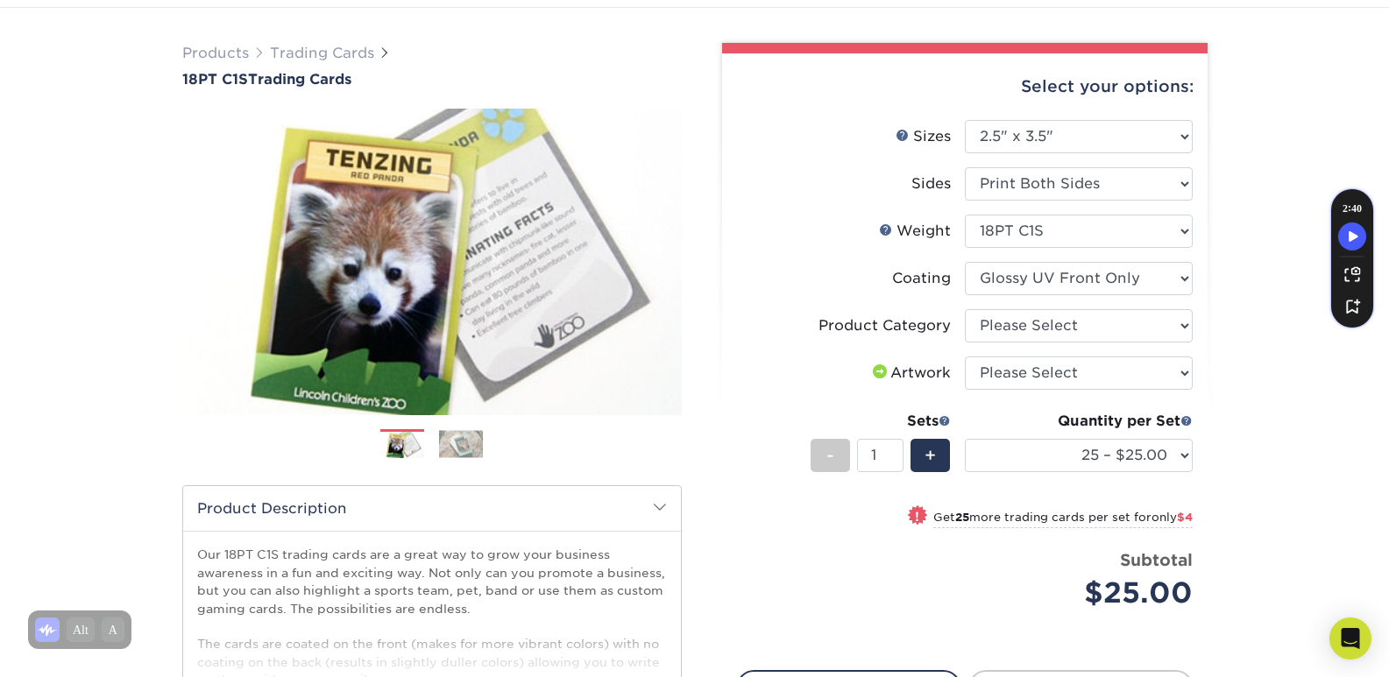
scroll to position [88, 0]
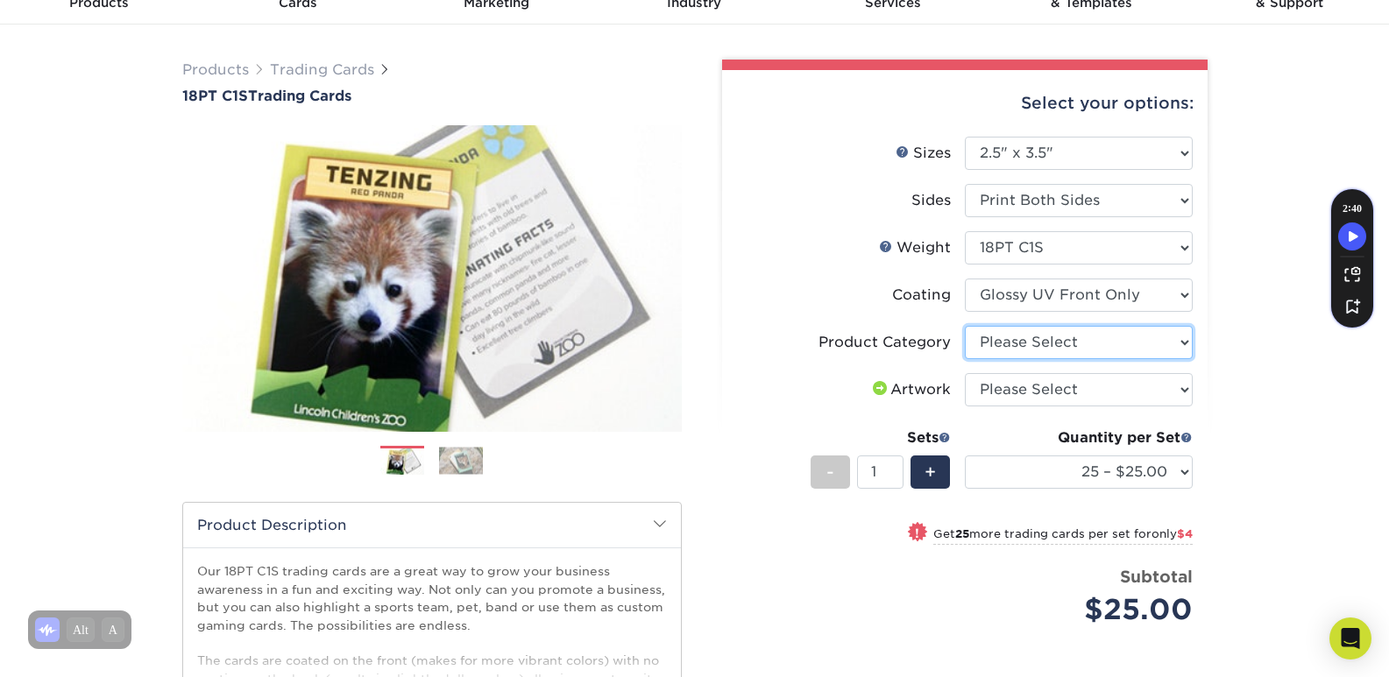
click at [1073, 347] on select "Please Select Trading Cards" at bounding box center [1079, 342] width 228 height 33
select select "c2f9bce9-36c2-409d-b101-c29d9d031e18"
click at [965, 326] on select "Please Select Trading Cards" at bounding box center [1079, 342] width 228 height 33
click at [1032, 391] on select "Please Select I will upload files I need a design - $100" at bounding box center [1079, 389] width 228 height 33
select select "upload"
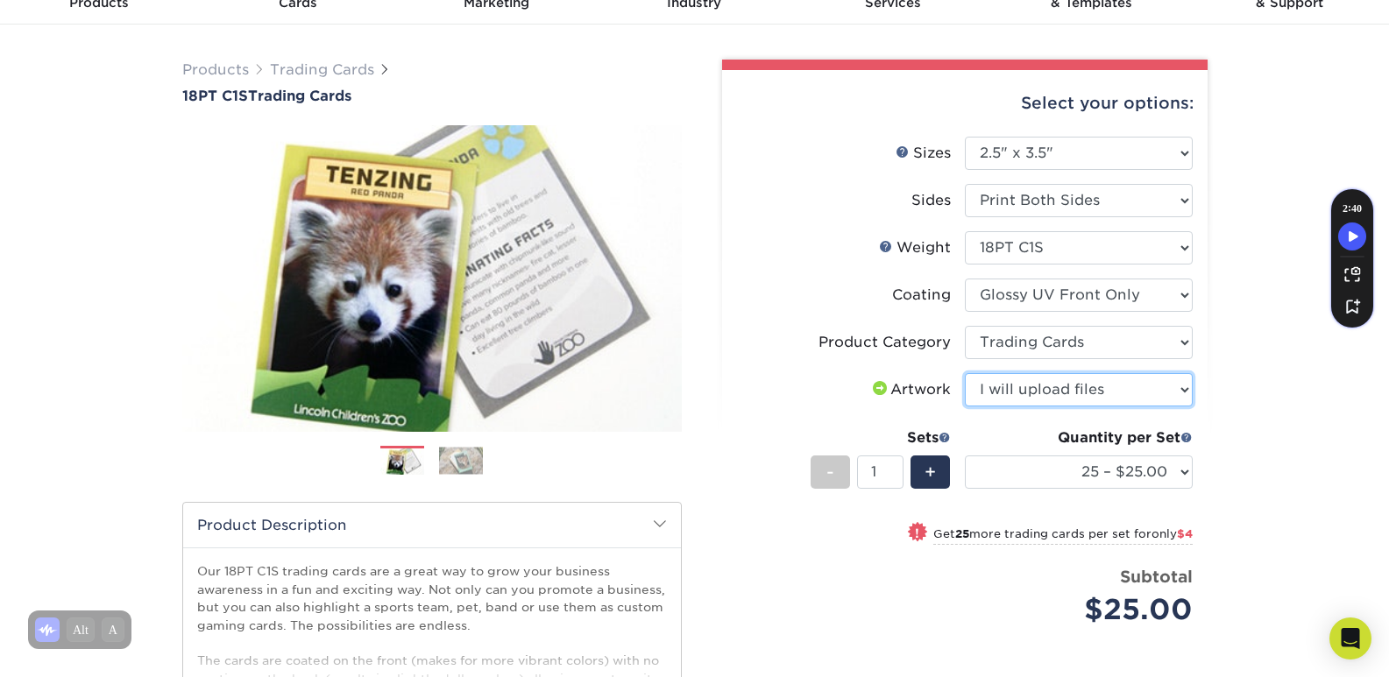
click at [965, 373] on select "Please Select I will upload files I need a design - $100" at bounding box center [1079, 389] width 228 height 33
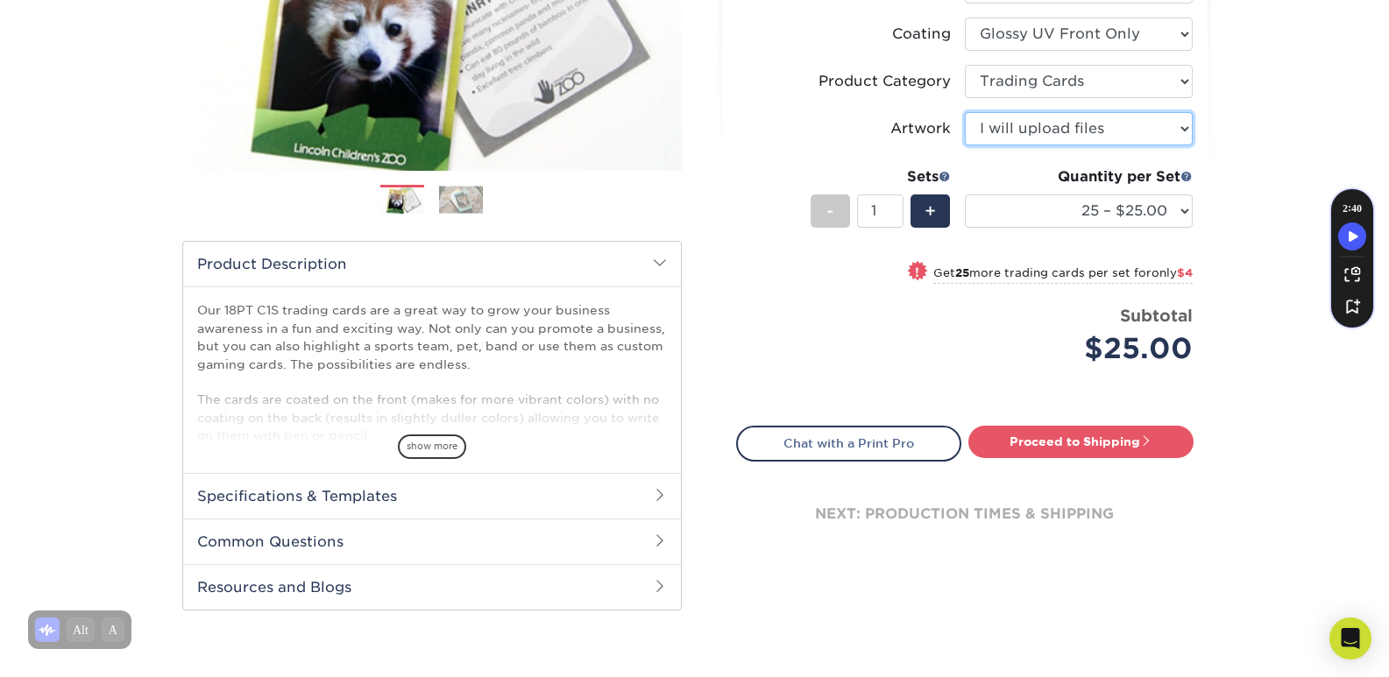
scroll to position [350, 0]
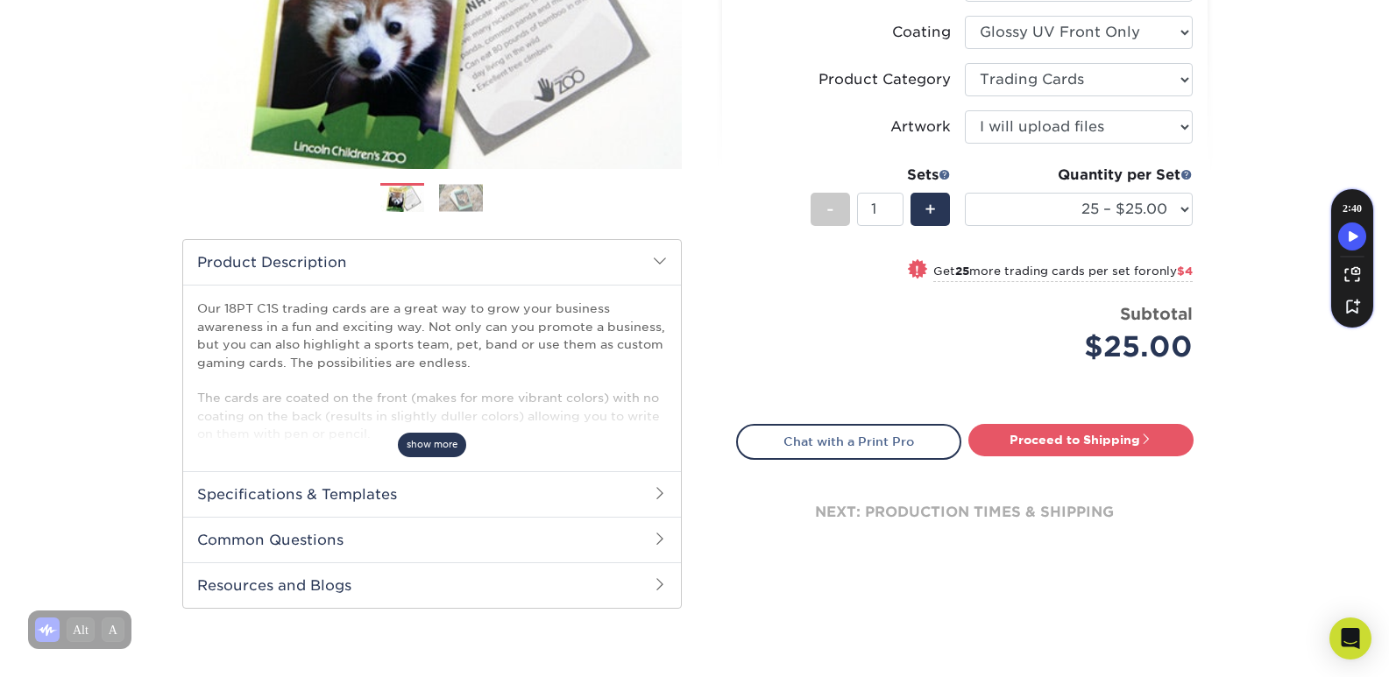
click at [442, 437] on span "show more" at bounding box center [432, 445] width 68 height 24
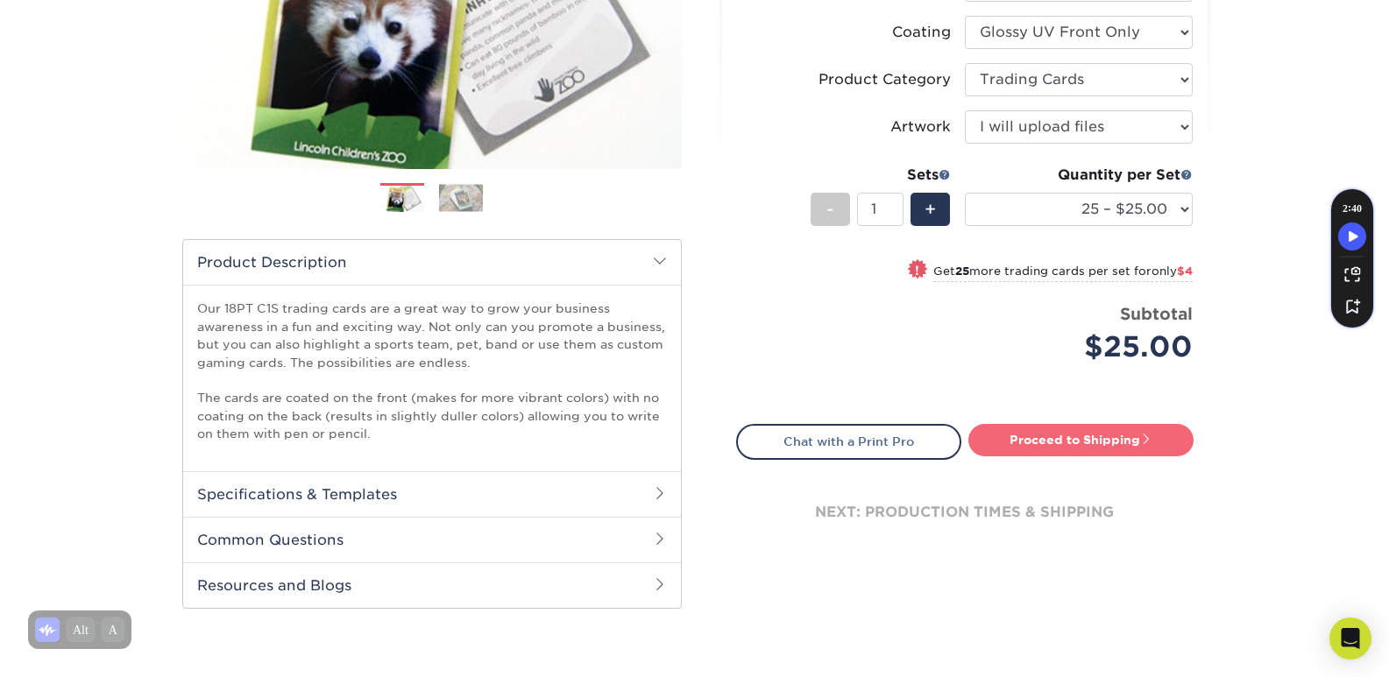
click at [1091, 440] on link "Proceed to Shipping" at bounding box center [1080, 440] width 225 height 32
type input "Set 1"
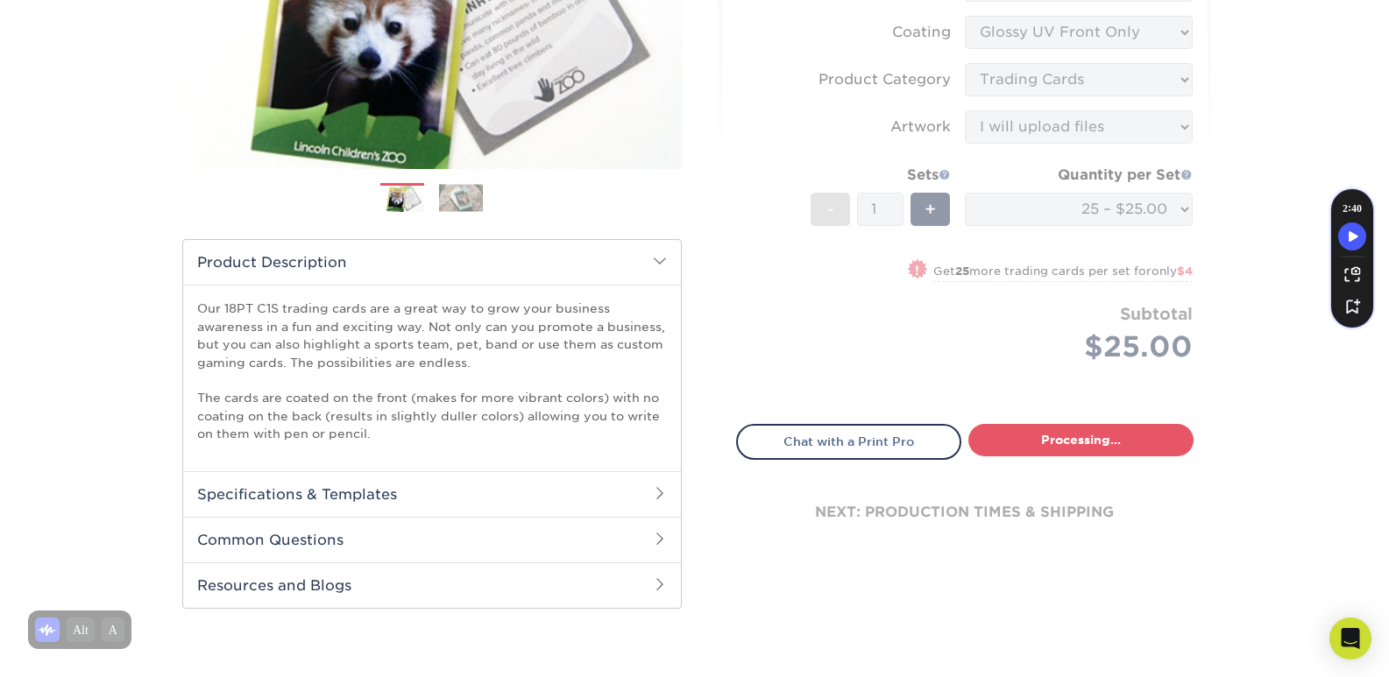
select select "08588386-0599-420e-8c79-4535039915a0"
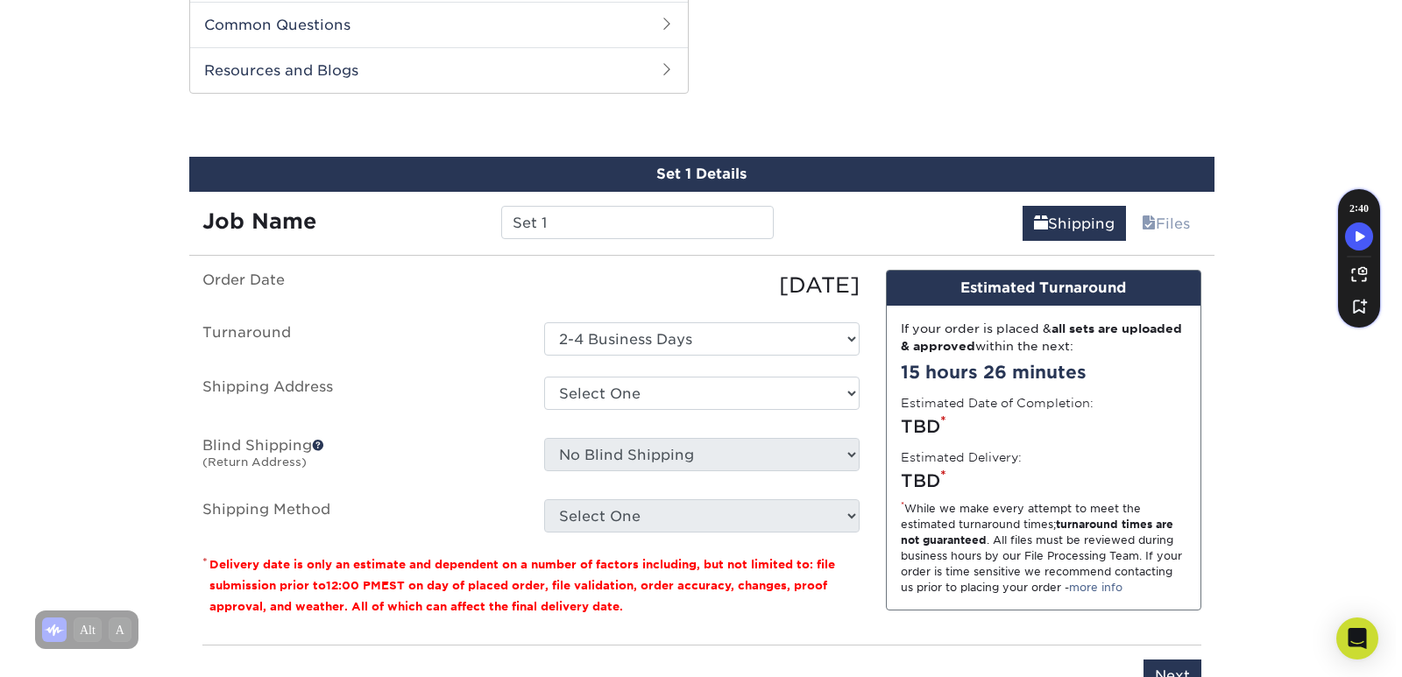
scroll to position [874, 0]
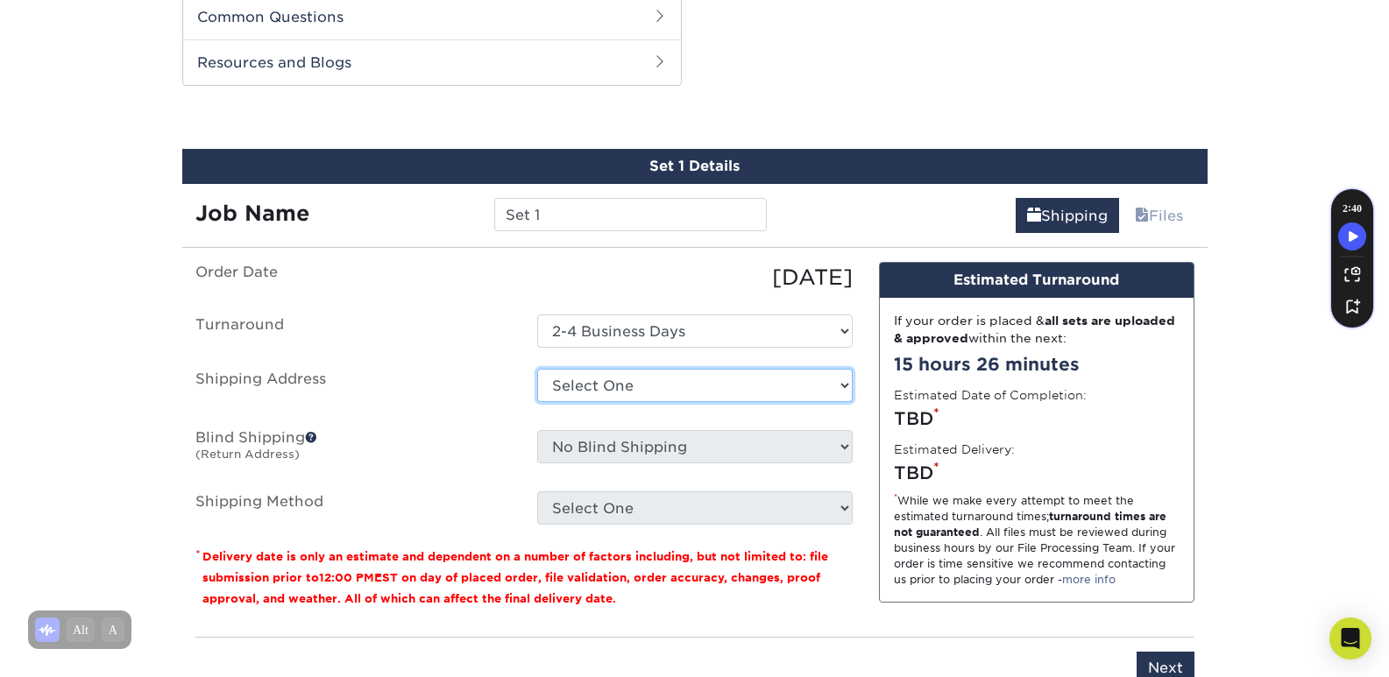
click at [640, 382] on select "Select One + Add New Address - Login" at bounding box center [694, 385] width 315 height 33
select select "newaddress"
click at [537, 369] on select "Select One + Add New Address - Login" at bounding box center [694, 385] width 315 height 33
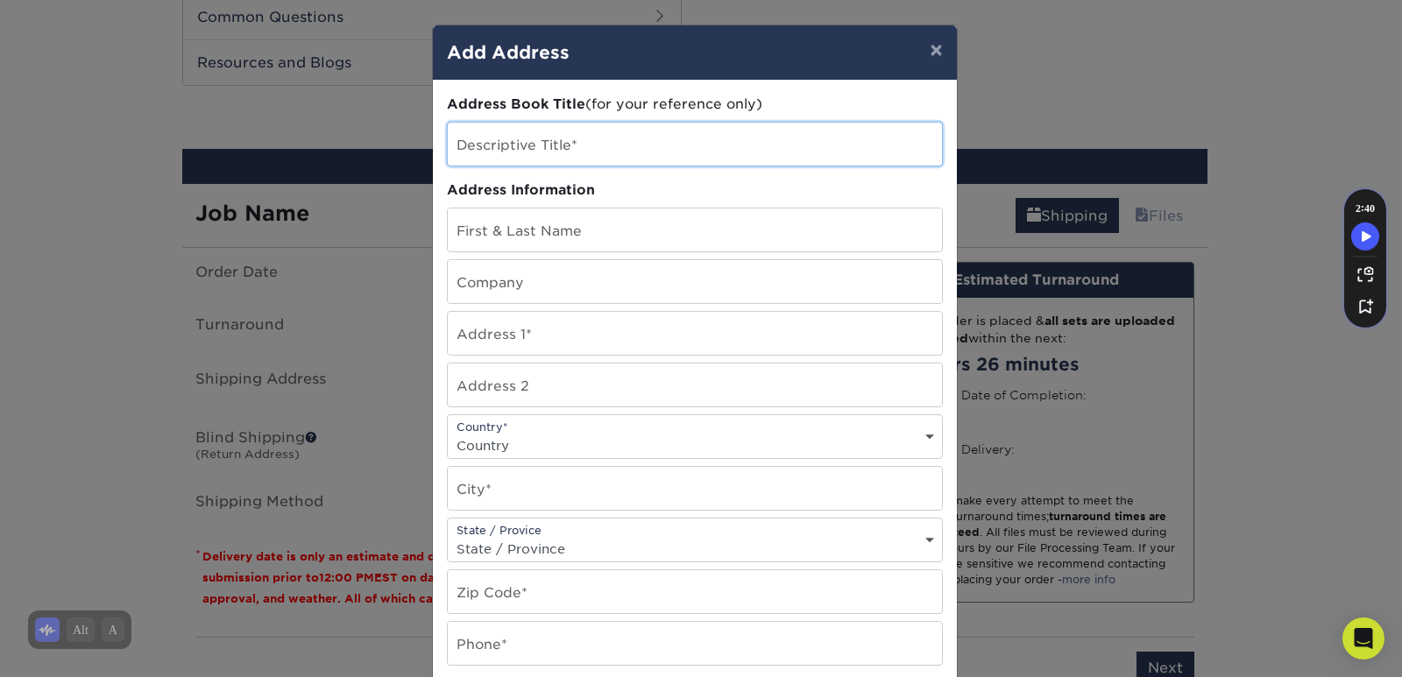
click at [540, 136] on input "text" at bounding box center [695, 144] width 494 height 43
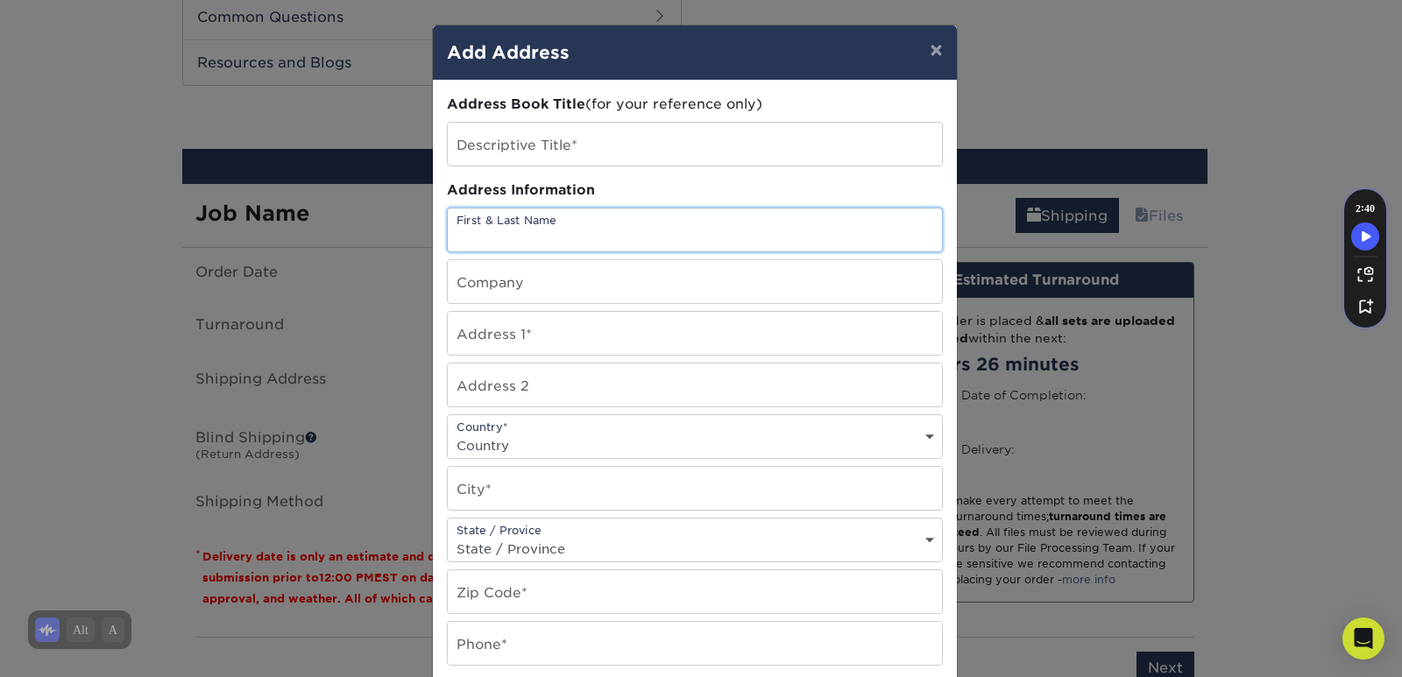
click at [501, 237] on input "text" at bounding box center [695, 230] width 494 height 43
type input "Michael Farrell"
type input "82 South Whittlesey Avenue"
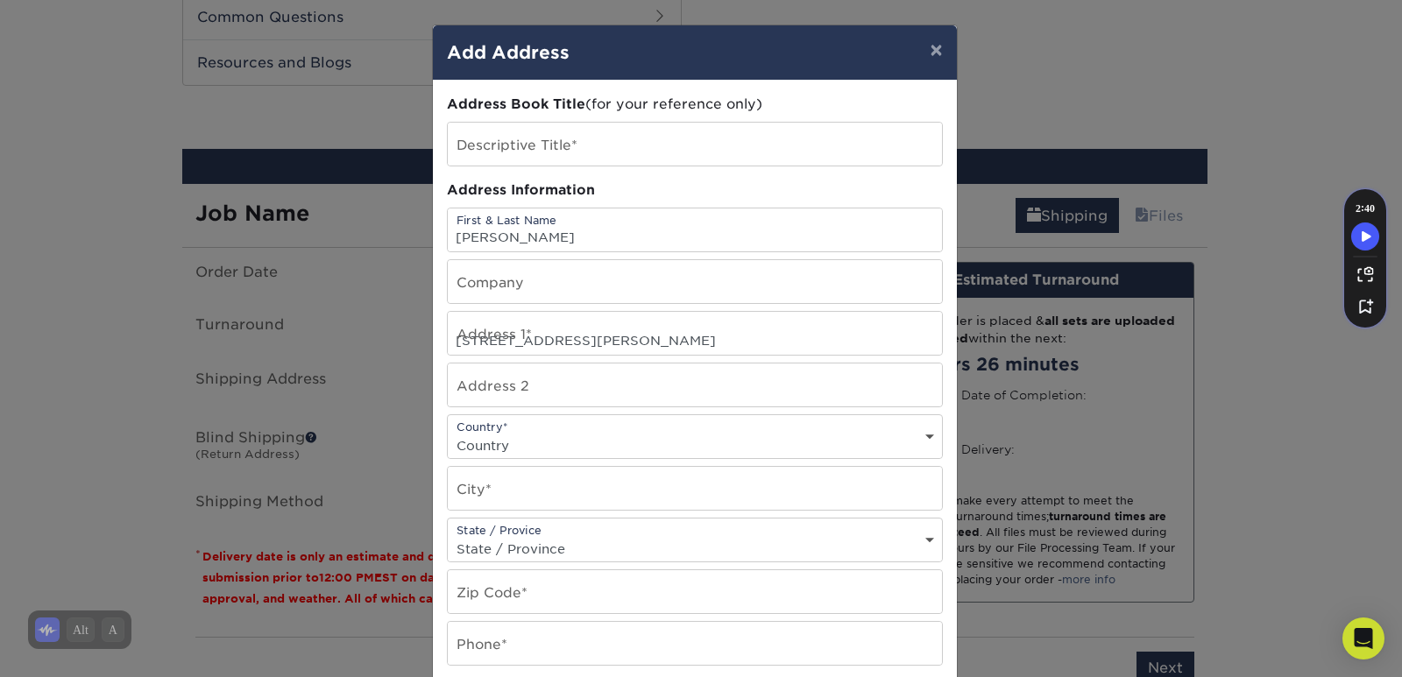
select select "US"
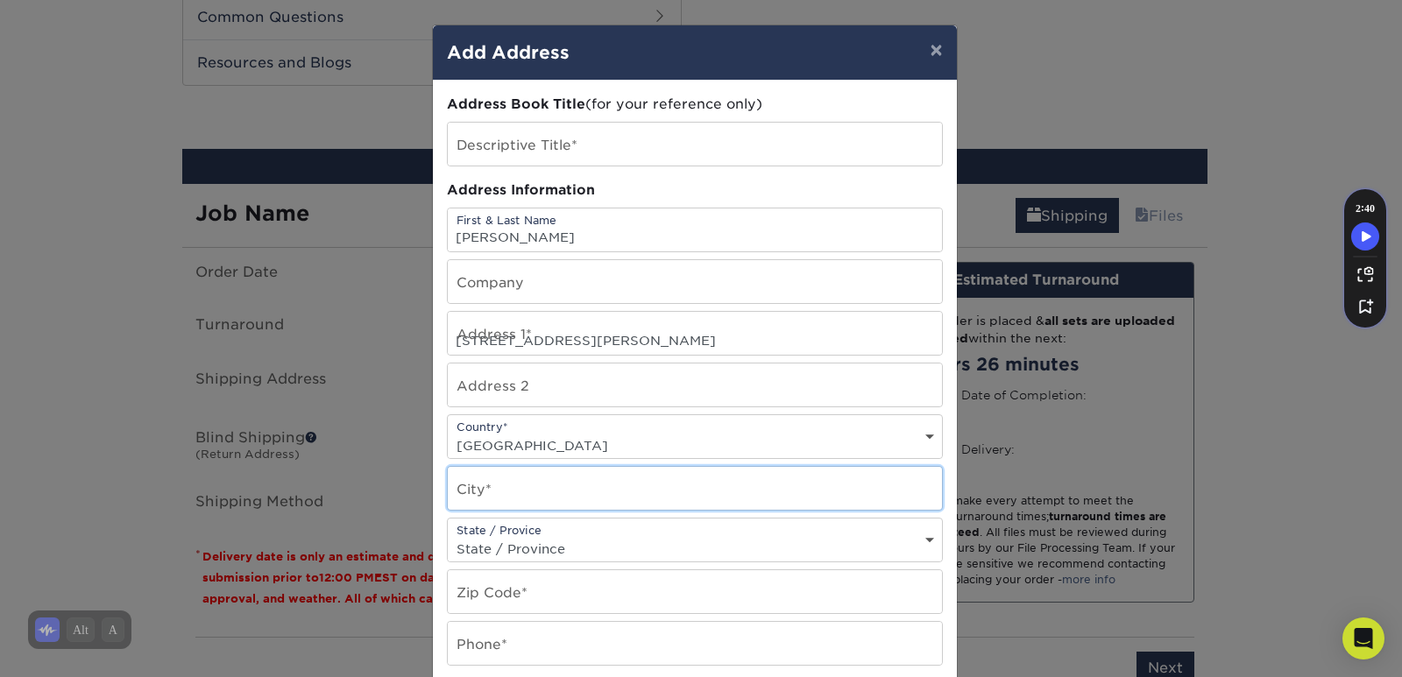
type input "Wallingford"
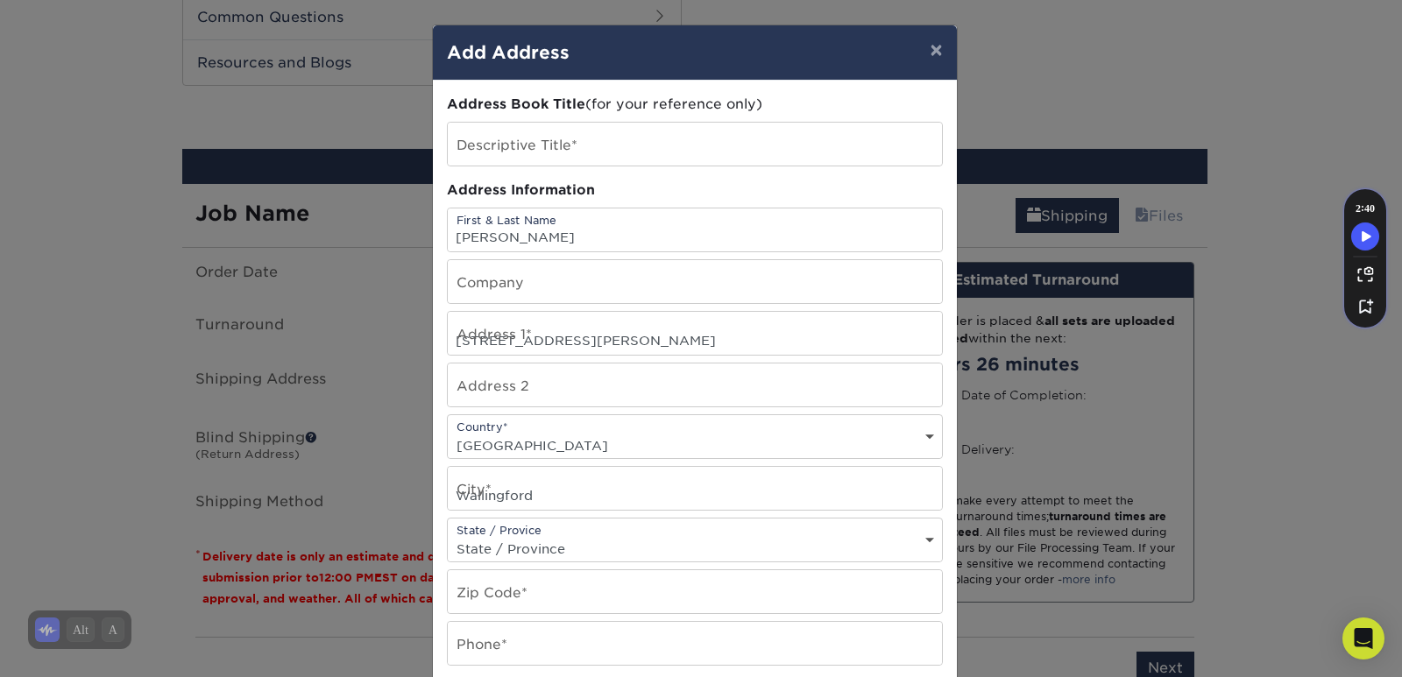
select select "CT"
type input "06492"
type input "2032404320"
click at [599, 175] on div "Address Book Title (for your reference only) Descriptive Title* Address Informa…" at bounding box center [695, 473] width 496 height 756
click at [604, 162] on input "text" at bounding box center [695, 144] width 494 height 43
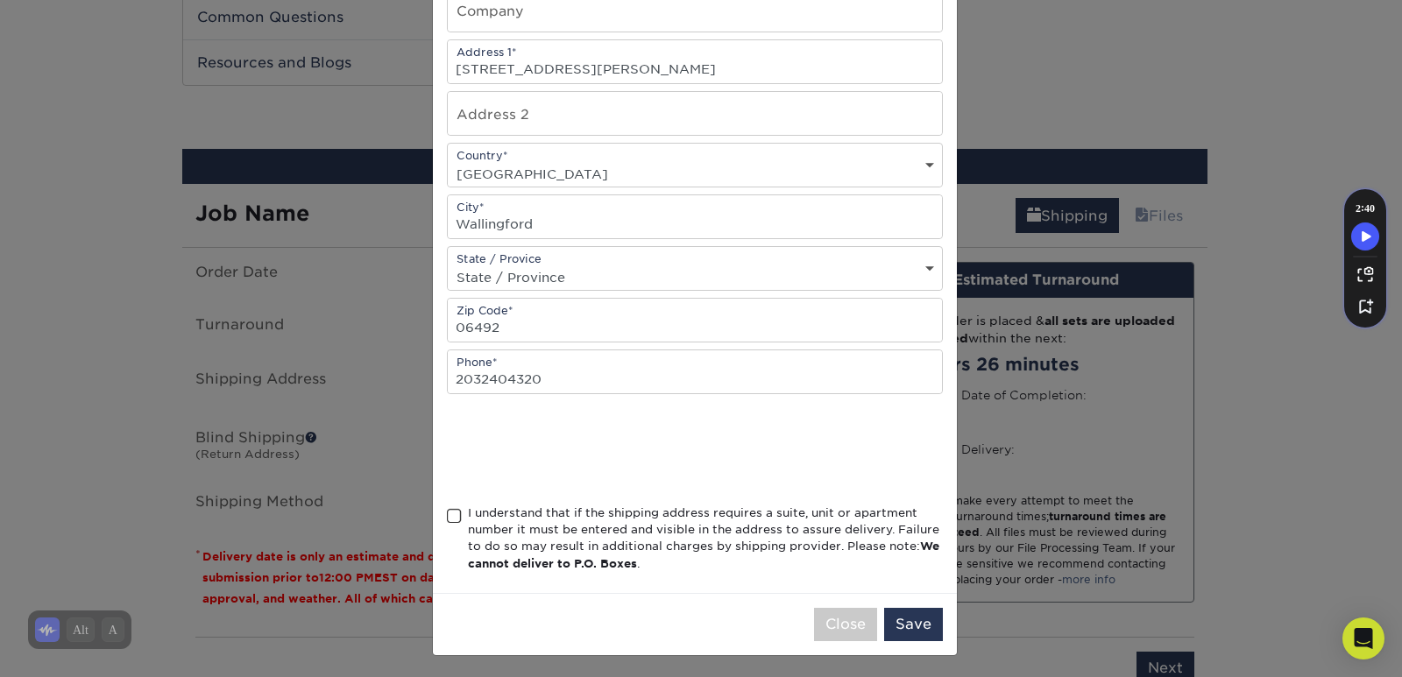
scroll to position [275, 0]
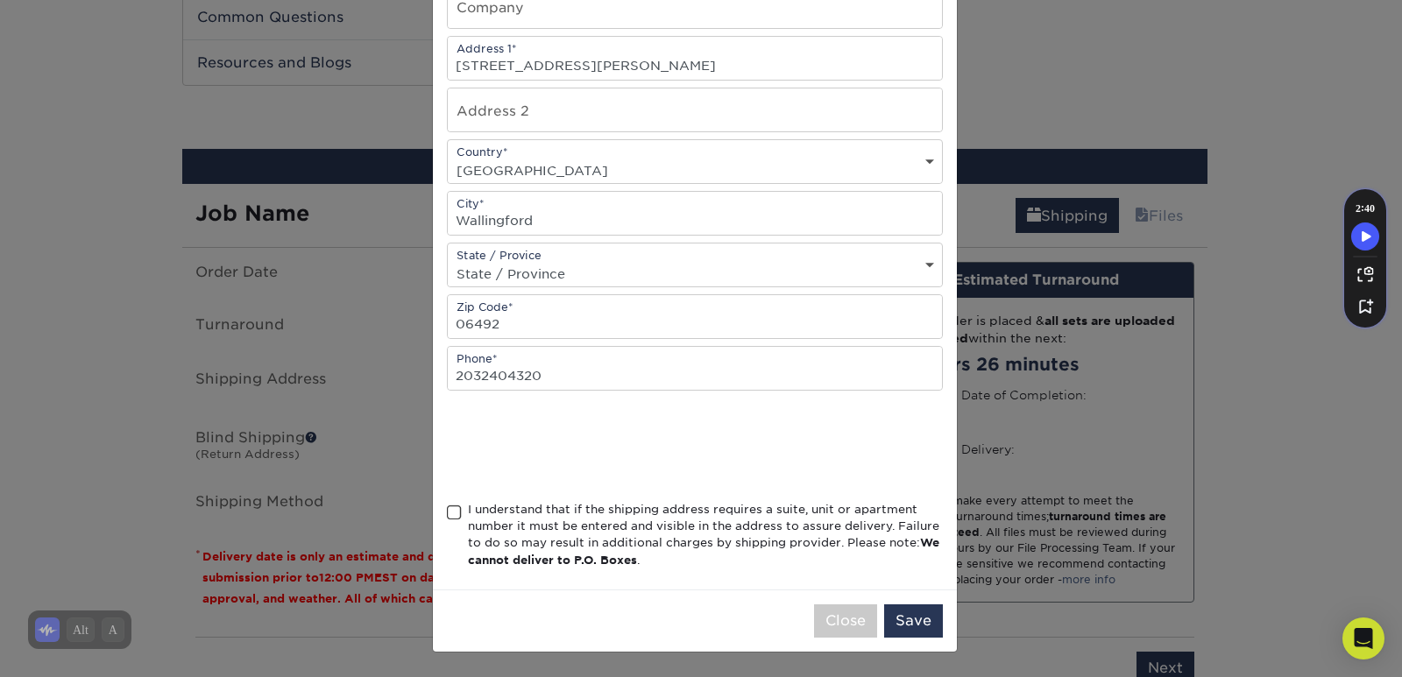
type input "yes"
click at [438, 506] on div "Address Book Title (for your reference only) Descriptive Title* yes Address Inf…" at bounding box center [695, 197] width 524 height 784
click at [449, 513] on span at bounding box center [454, 513] width 15 height 17
click at [0, 0] on input "I understand that if the shipping address requires a suite, unit or apartment n…" at bounding box center [0, 0] width 0 height 0
click at [909, 609] on button "Save" at bounding box center [913, 621] width 59 height 33
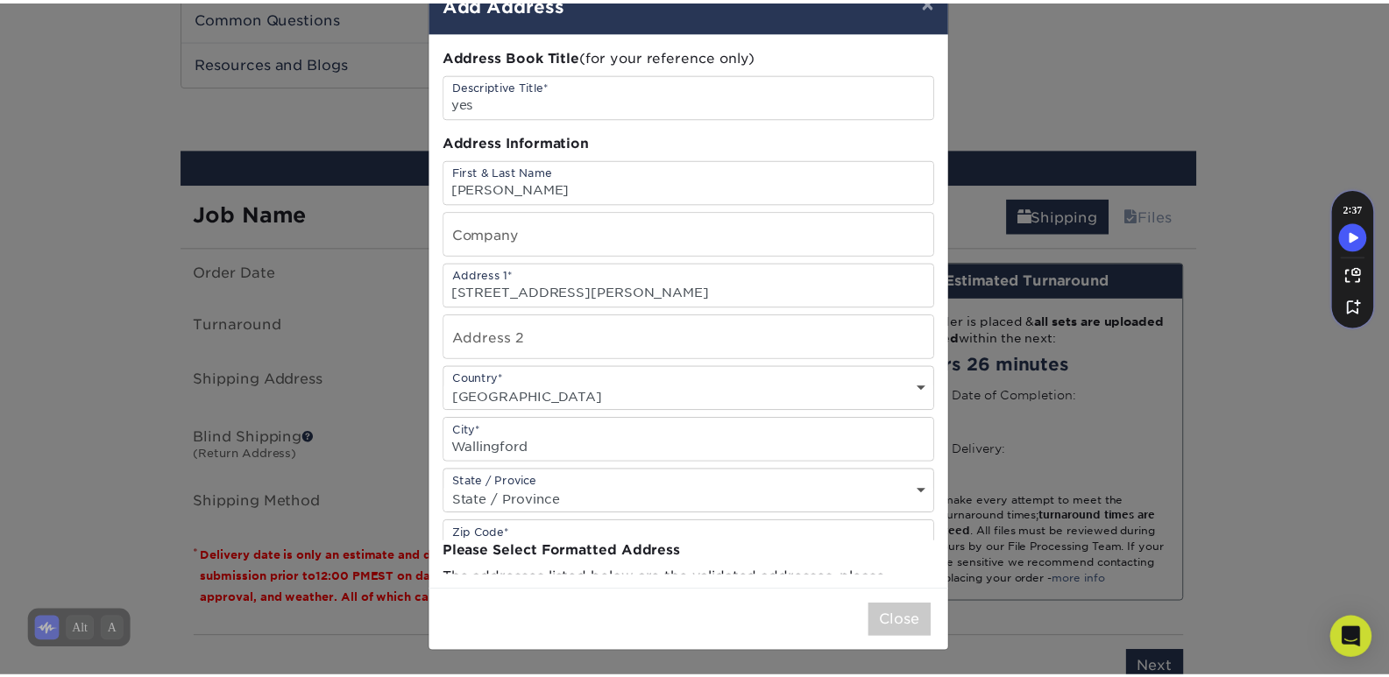
scroll to position [0, 0]
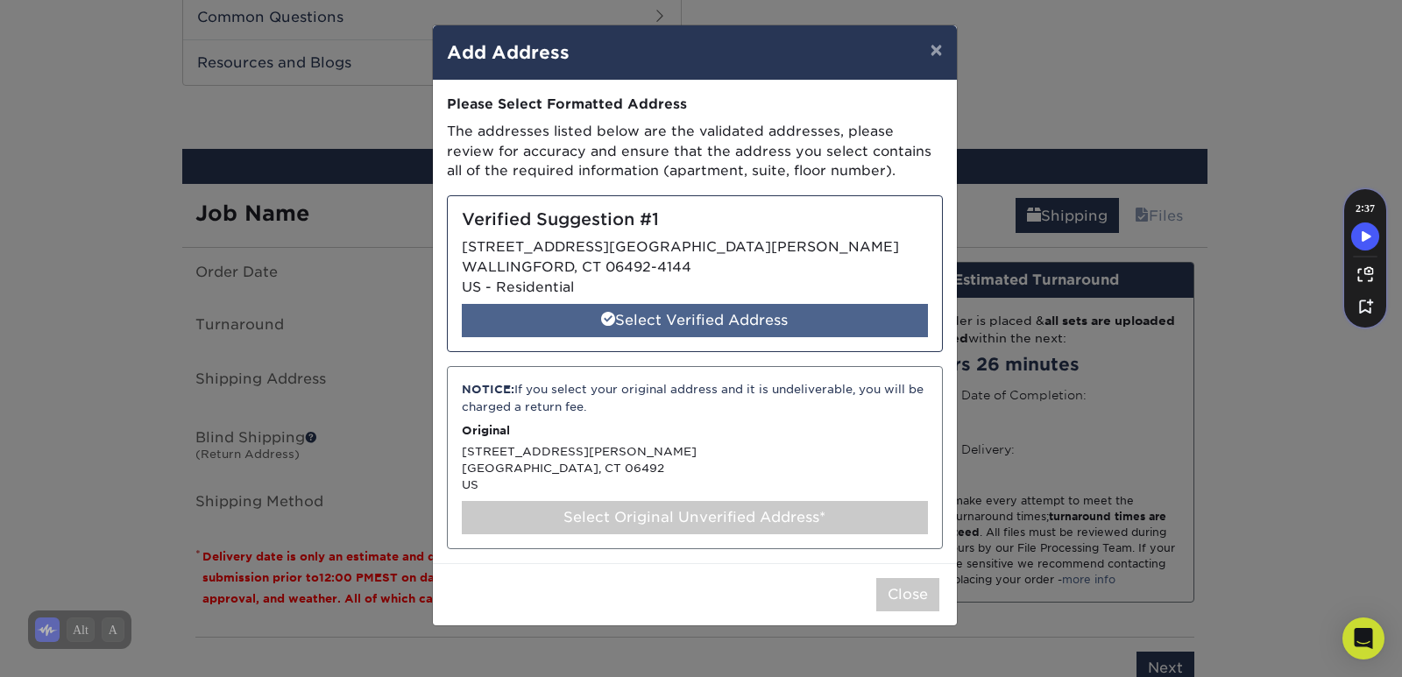
click at [773, 312] on div "Select Verified Address" at bounding box center [695, 320] width 466 height 33
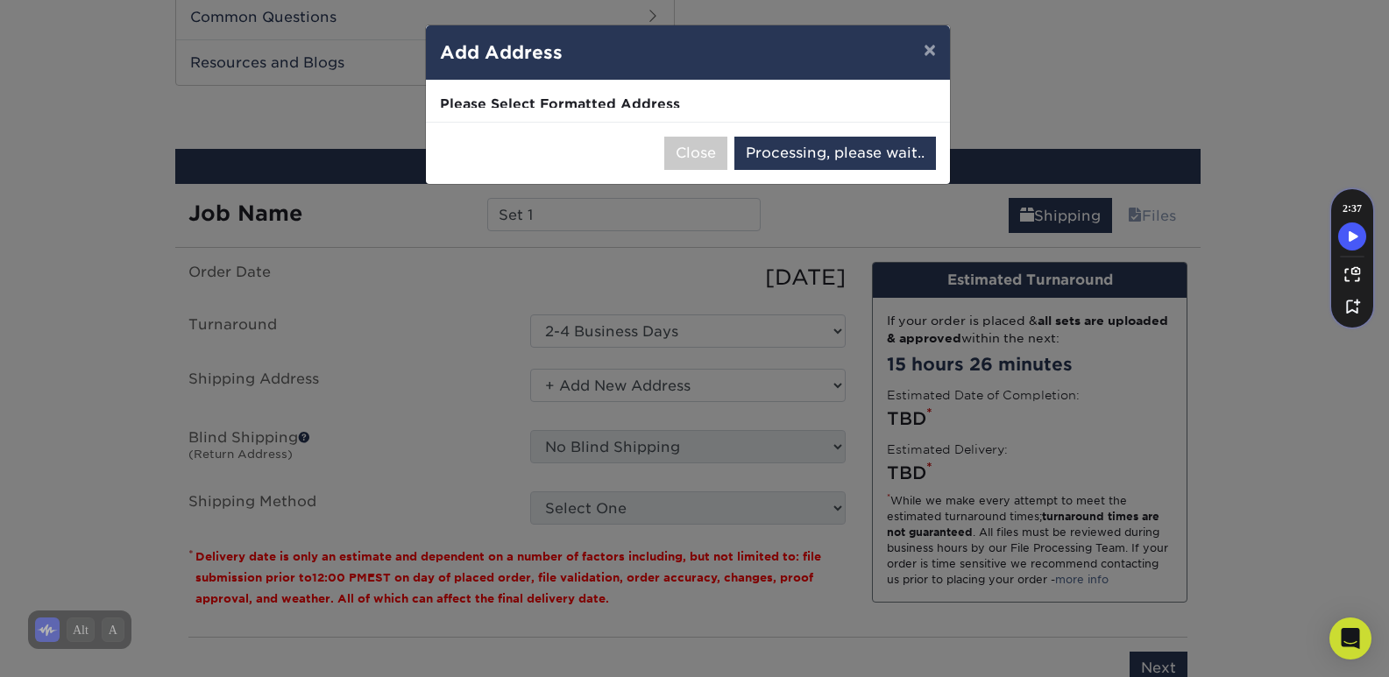
select select "285140"
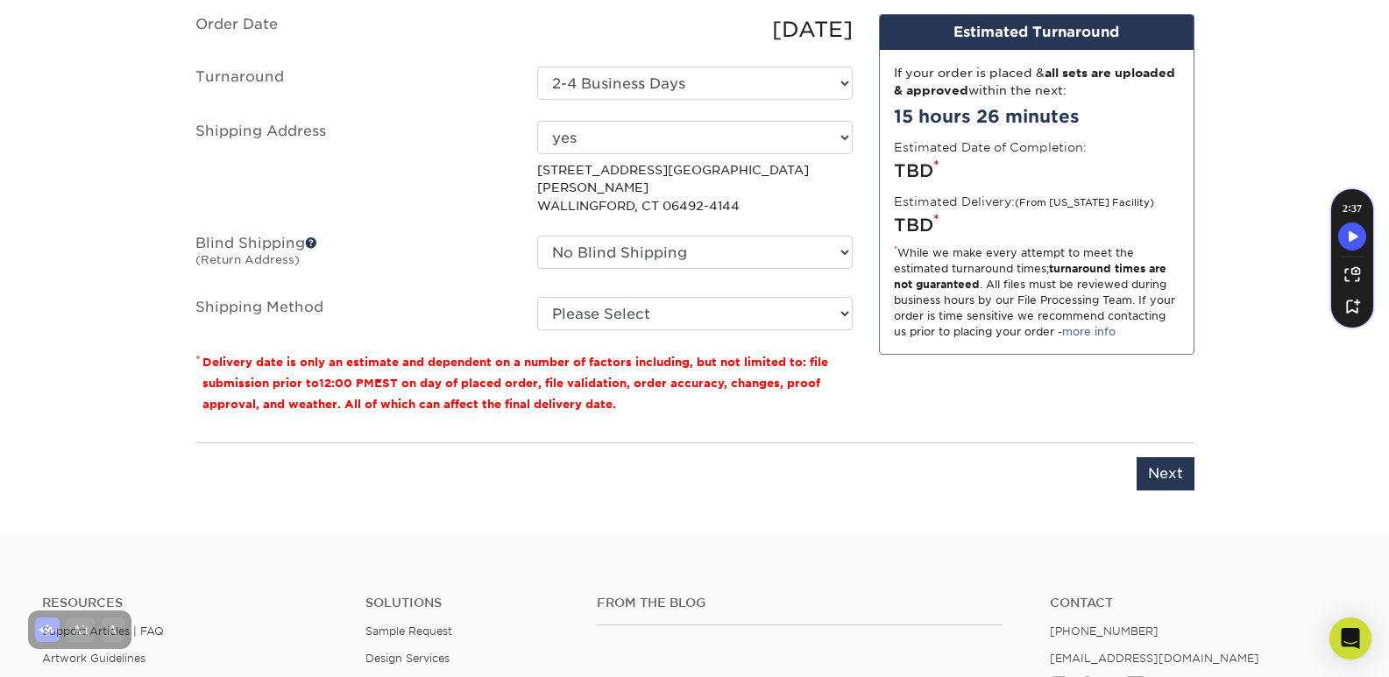
scroll to position [1136, 0]
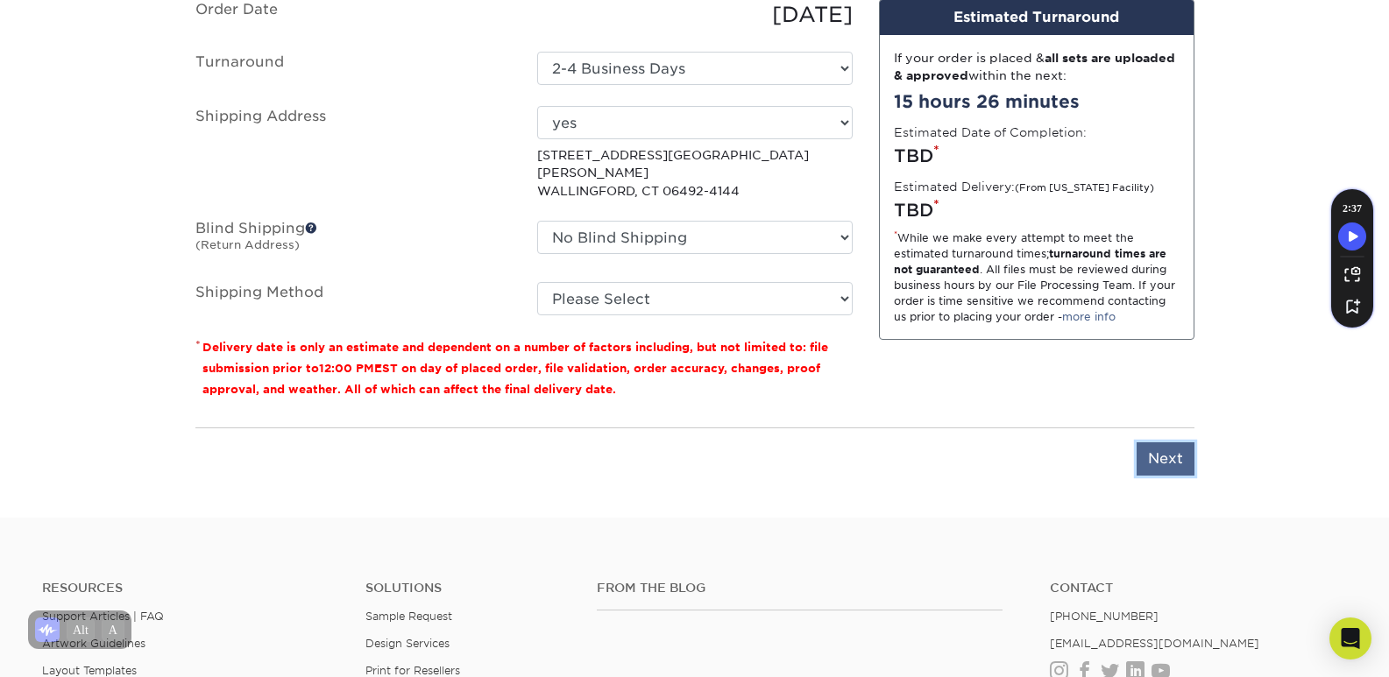
click at [1186, 451] on input "Next" at bounding box center [1165, 458] width 58 height 33
type input "Next"
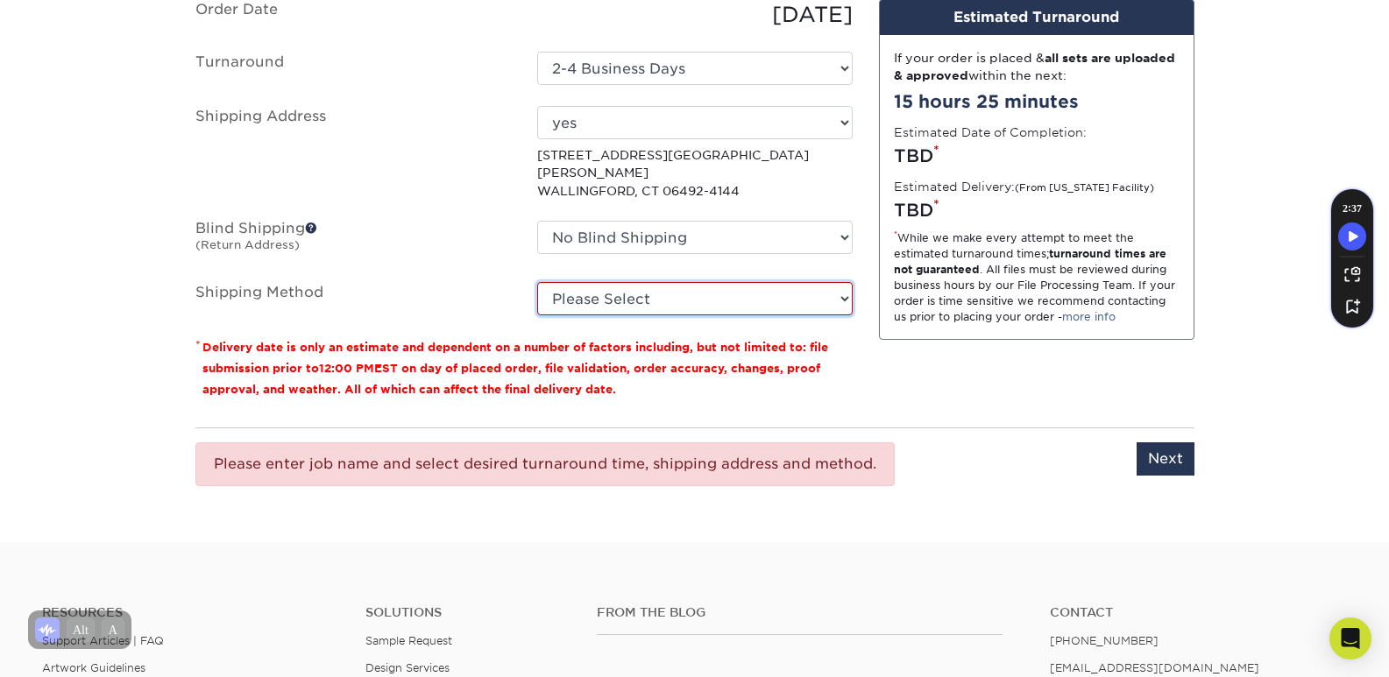
click at [652, 291] on select "Please Select Ground Shipping (+$23.90) 3 Day Shipping Service (+$30.15) 2 Day …" at bounding box center [694, 298] width 315 height 33
click at [537, 282] on select "Please Select Ground Shipping (+$23.90) 3 Day Shipping Service (+$30.15) 2 Day …" at bounding box center [694, 298] width 315 height 33
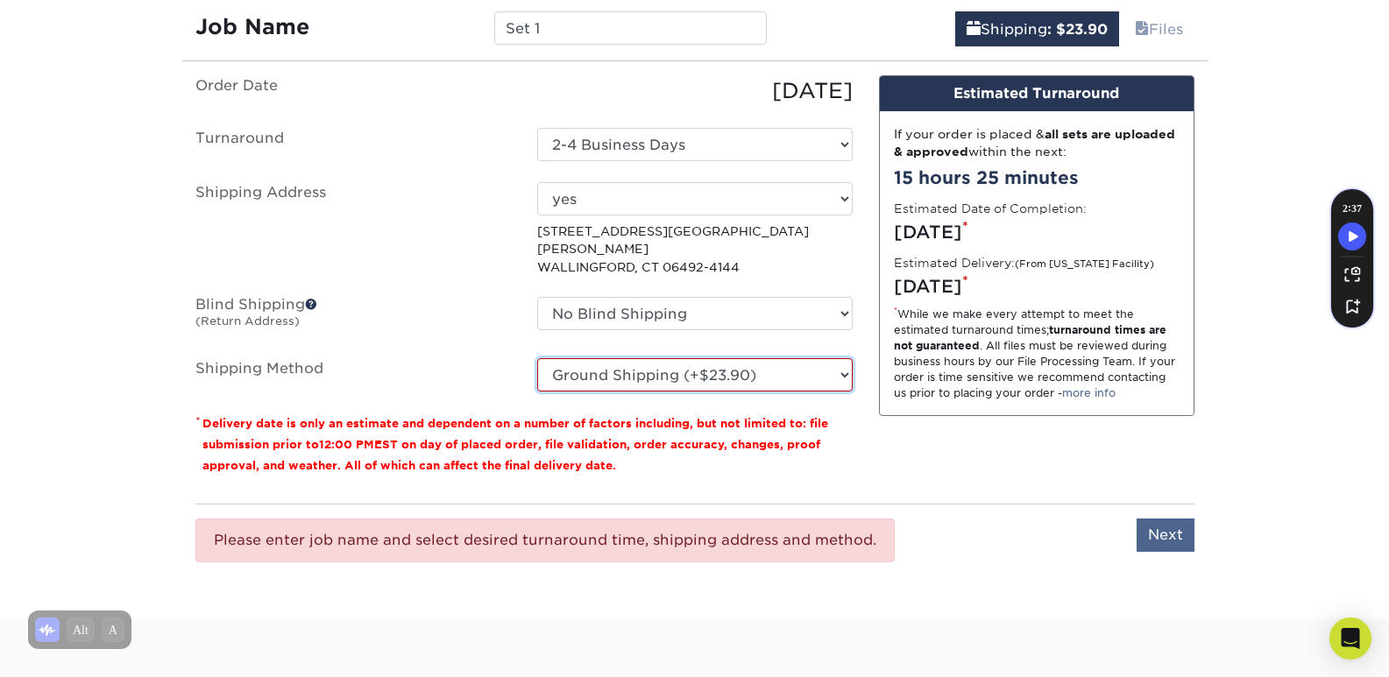
scroll to position [961, 0]
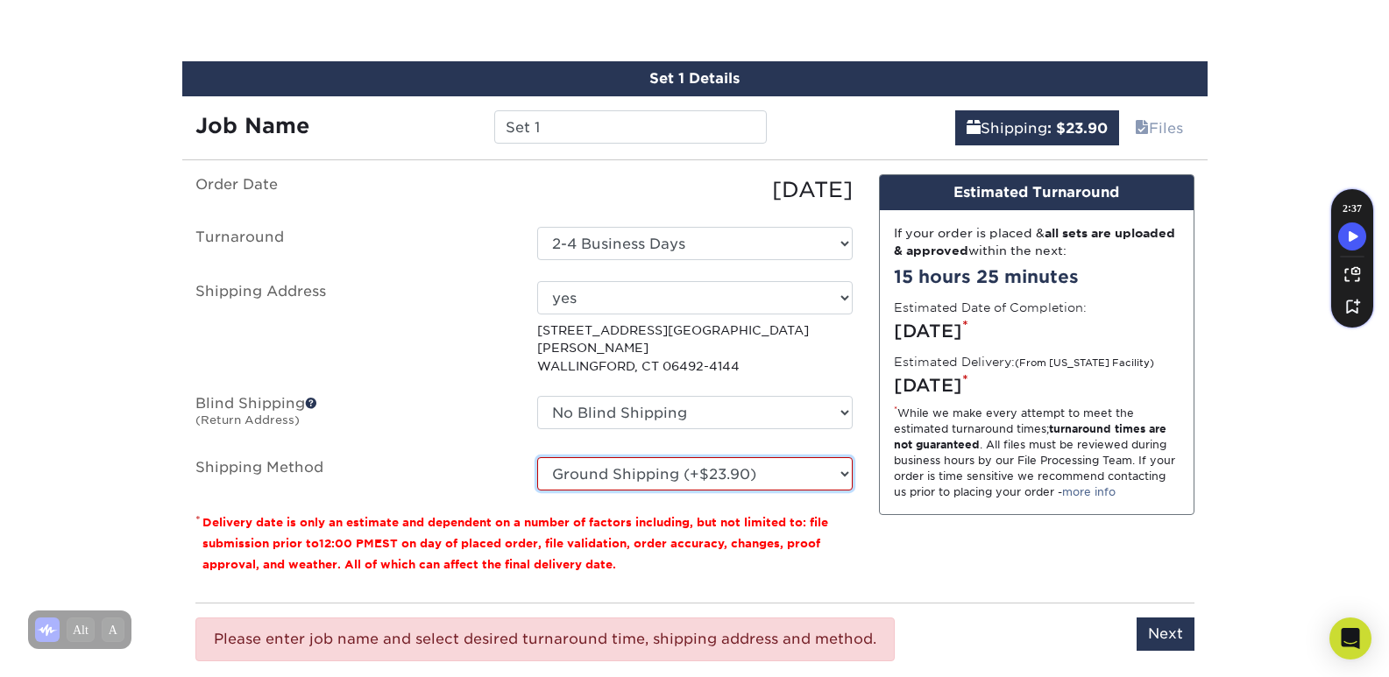
click at [736, 457] on select "Please Select Ground Shipping (+$23.90) 3 Day Shipping Service (+$30.15) 2 Day …" at bounding box center [694, 473] width 315 height 33
click at [537, 457] on select "Please Select Ground Shipping (+$23.90) 3 Day Shipping Service (+$30.15) 2 Day …" at bounding box center [694, 473] width 315 height 33
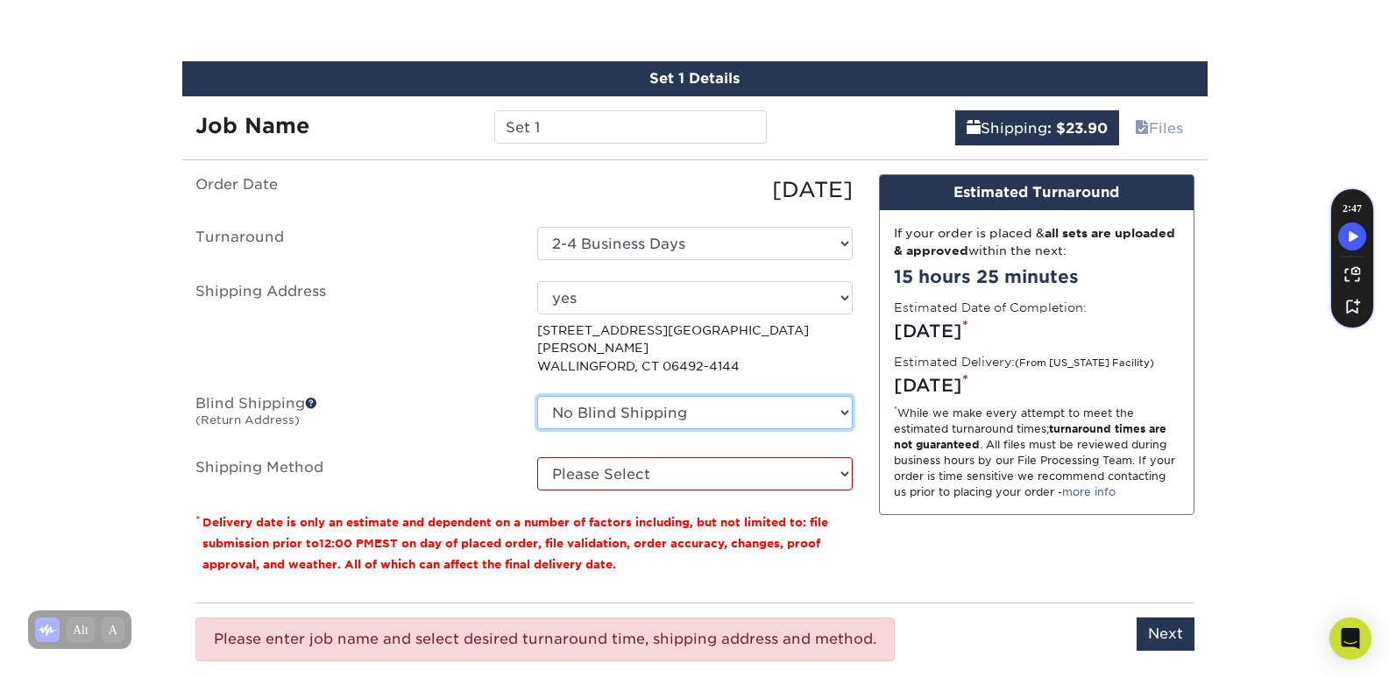
click at [688, 400] on select "No Blind Shipping + Add New Address" at bounding box center [694, 412] width 315 height 33
click at [675, 396] on select "No Blind Shipping + Add New Address" at bounding box center [694, 412] width 315 height 33
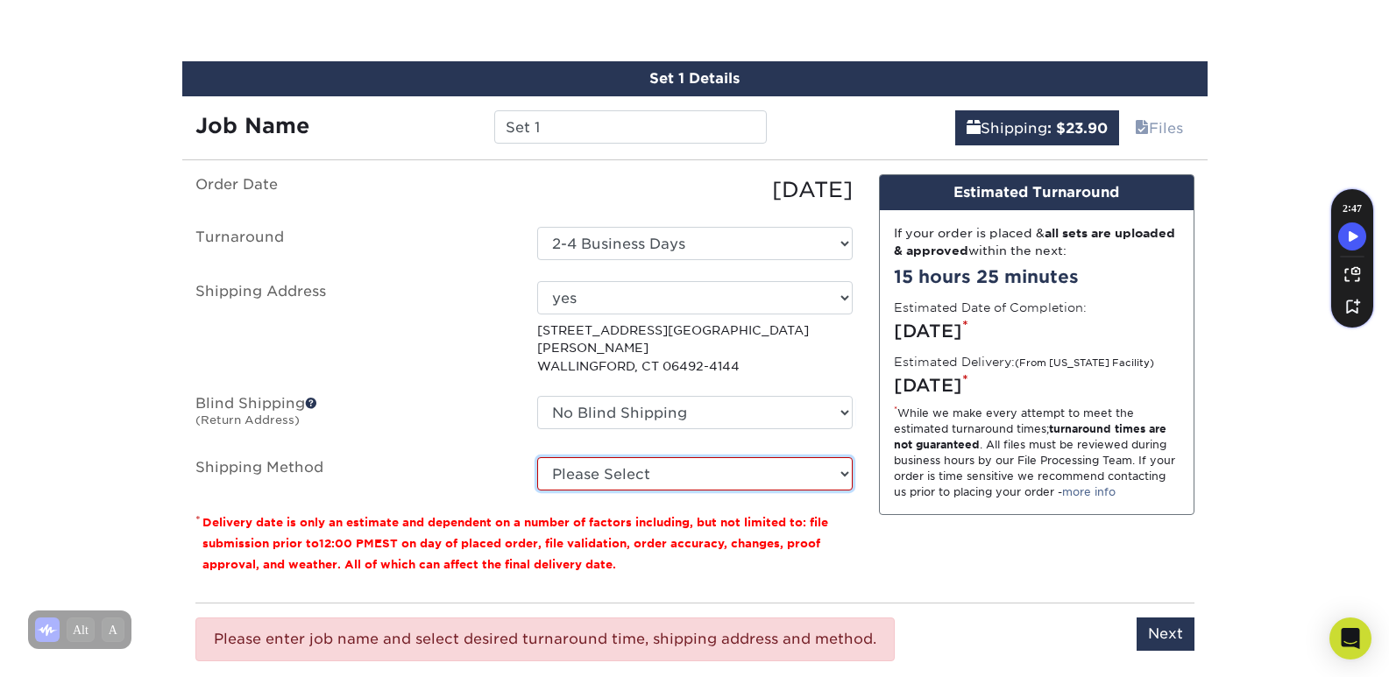
click at [613, 457] on select "Please Select Ground Shipping (+$23.90) 3 Day Shipping Service (+$30.15) 2 Day …" at bounding box center [694, 473] width 315 height 33
select select "03"
click at [537, 457] on select "Please Select Ground Shipping (+$23.90) 3 Day Shipping Service (+$30.15) 2 Day …" at bounding box center [694, 473] width 315 height 33
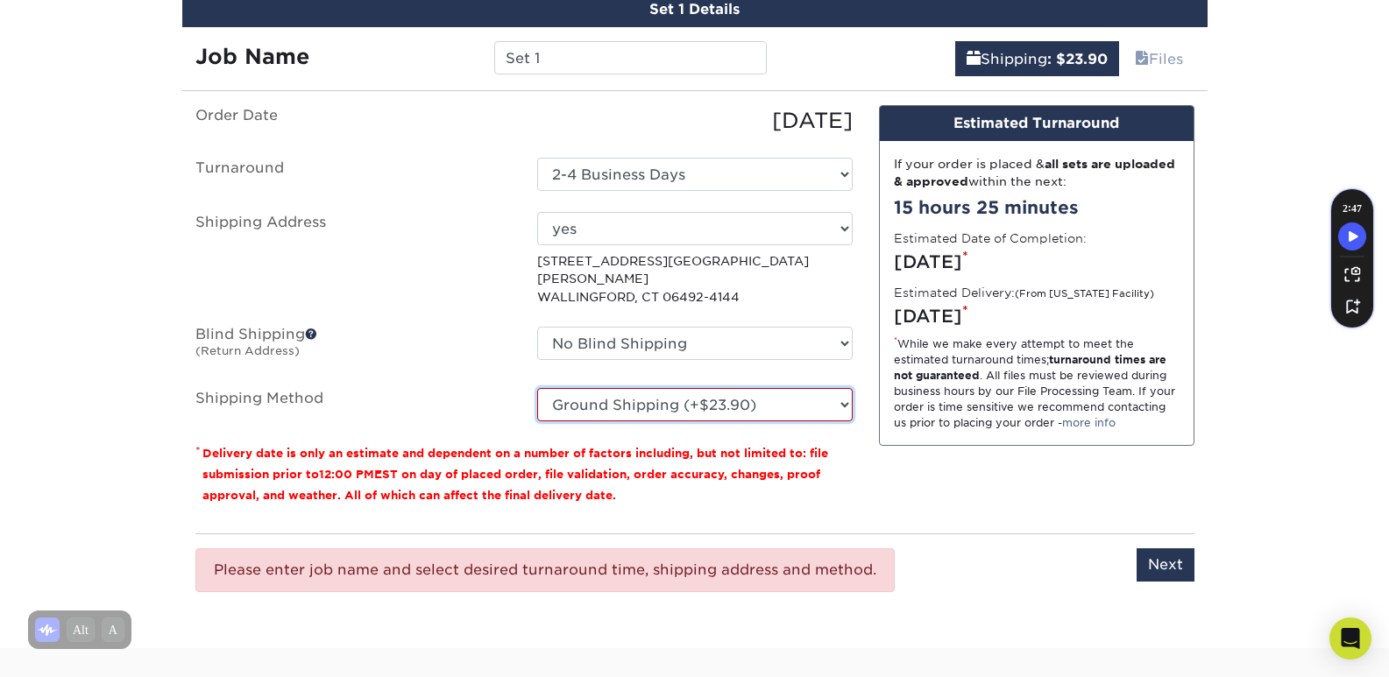
scroll to position [1136, 0]
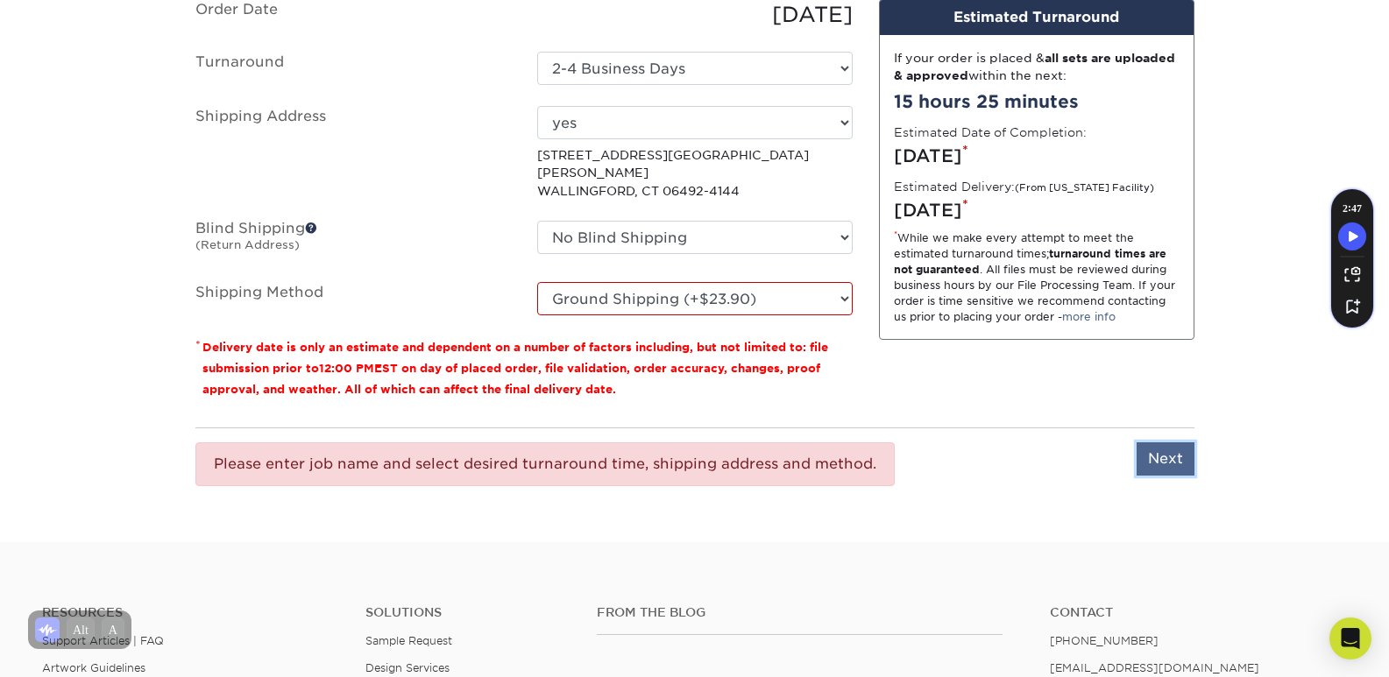
click at [1152, 442] on input "Next" at bounding box center [1165, 458] width 58 height 33
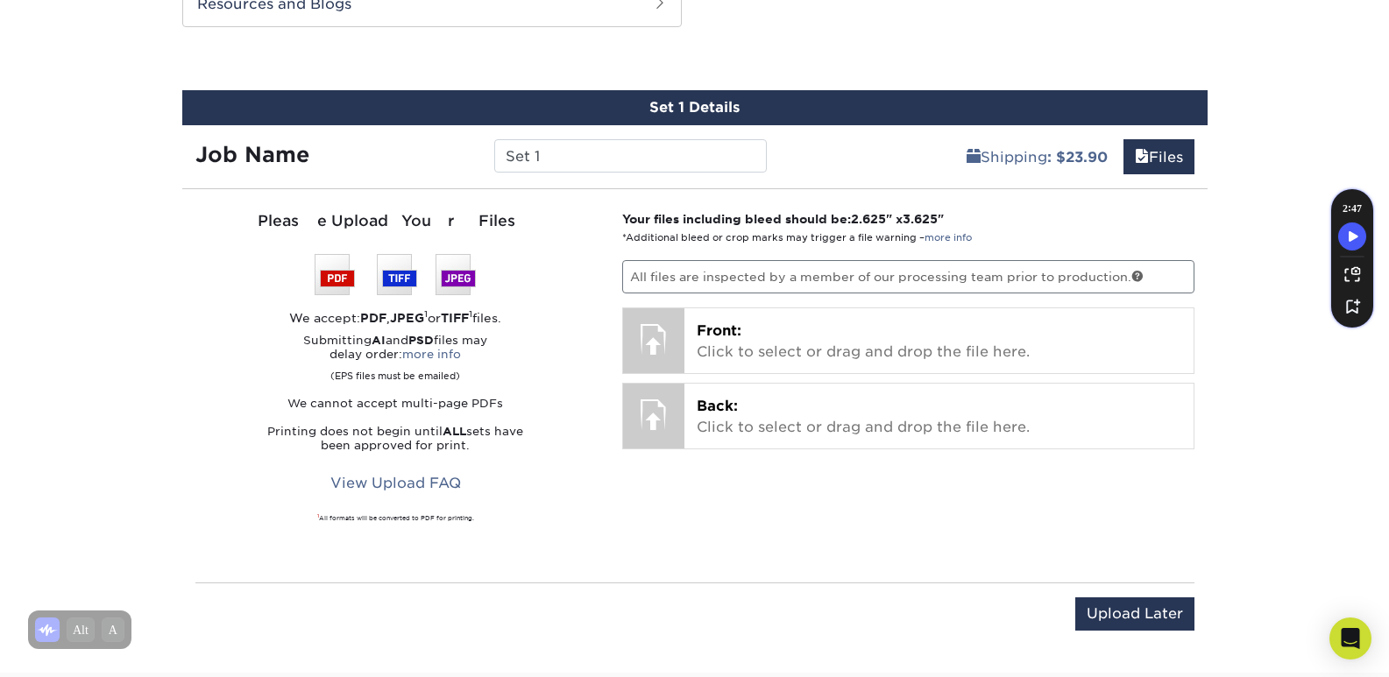
scroll to position [961, 0]
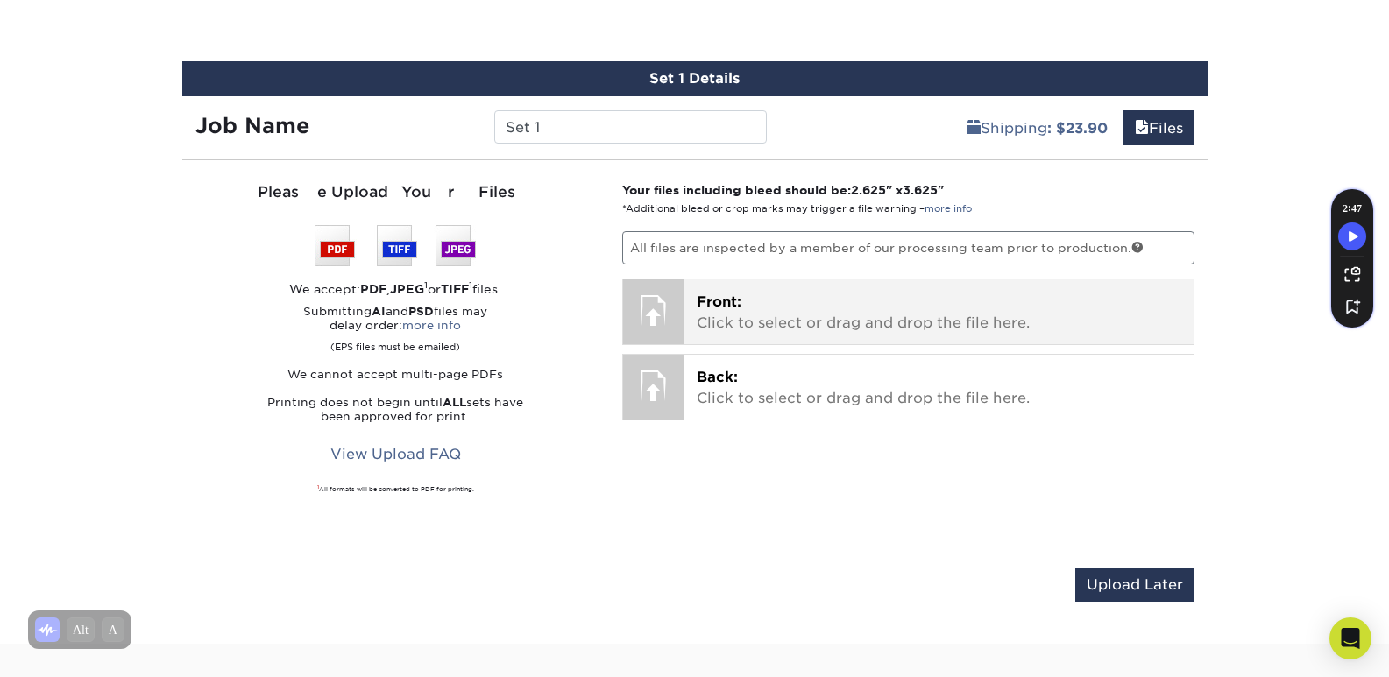
click at [752, 316] on p "Front: Click to select or drag and drop the file here." at bounding box center [939, 313] width 485 height 42
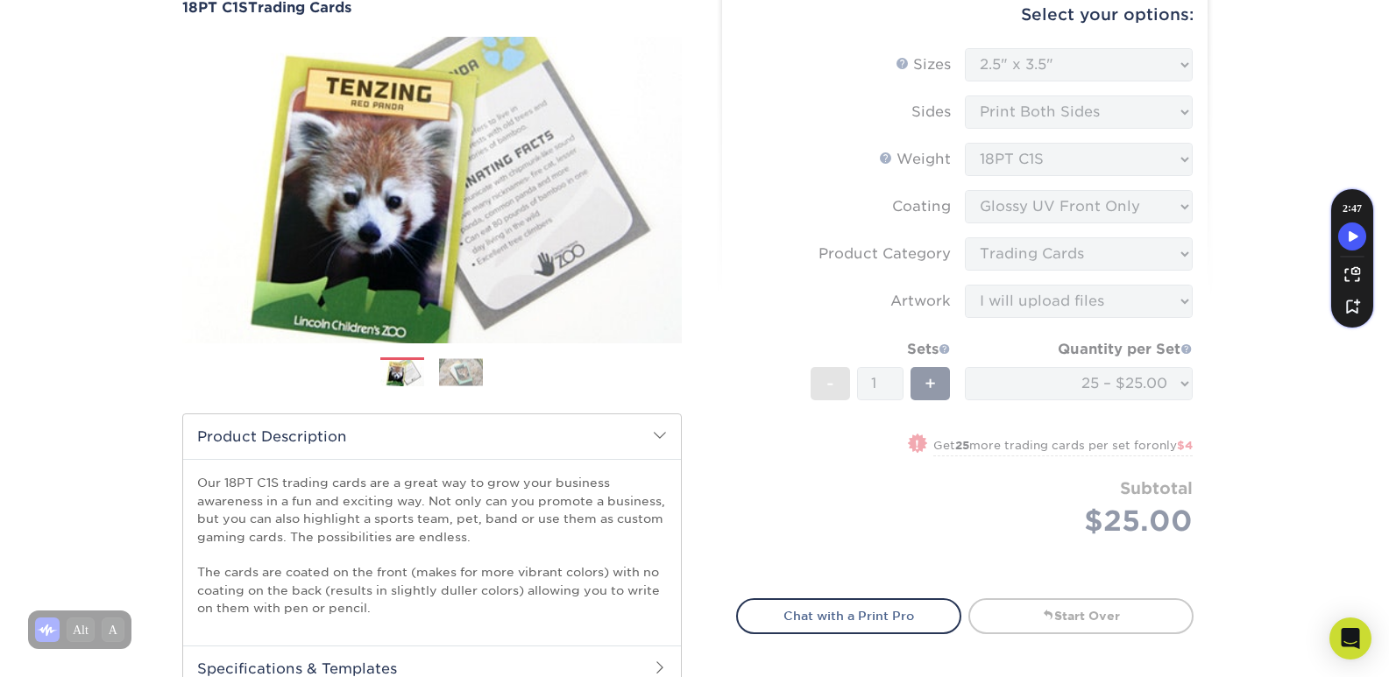
scroll to position [0, 0]
